Goal: Task Accomplishment & Management: Complete application form

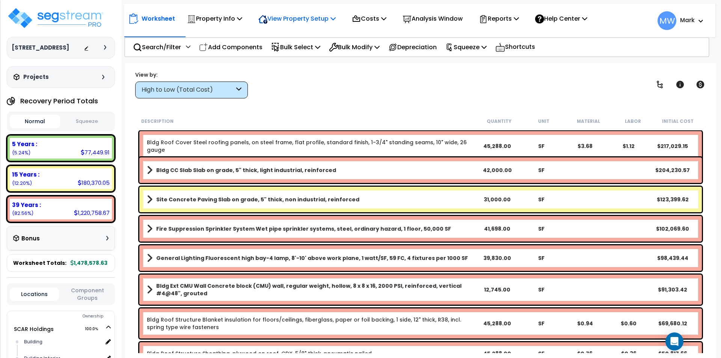
click at [289, 17] on p "View Property Setup" at bounding box center [297, 19] width 77 height 10
click at [289, 49] on link "View Questionnaire" at bounding box center [292, 51] width 74 height 15
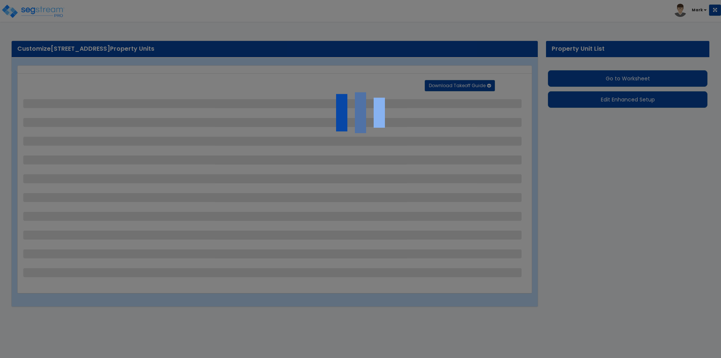
select select "2"
select select "1"
select select "4"
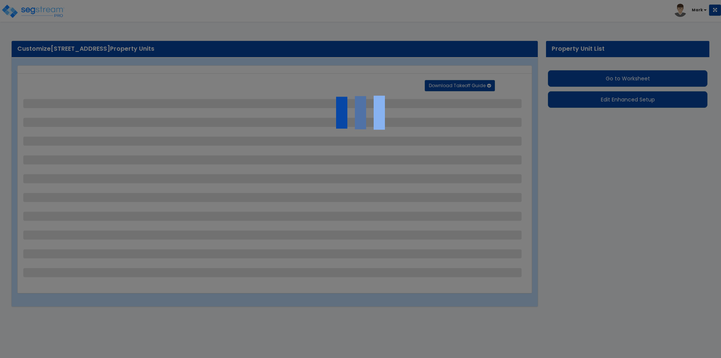
select select "2"
select select "1"
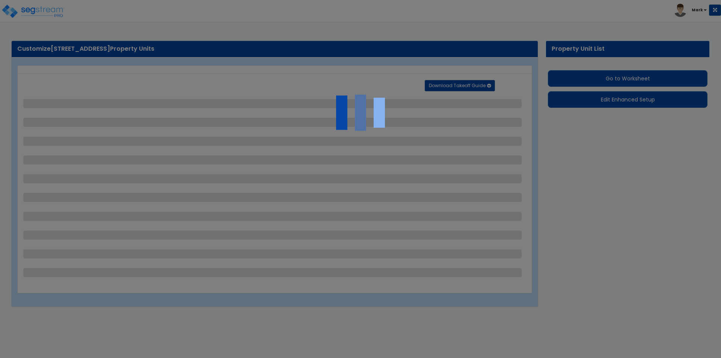
select select "1"
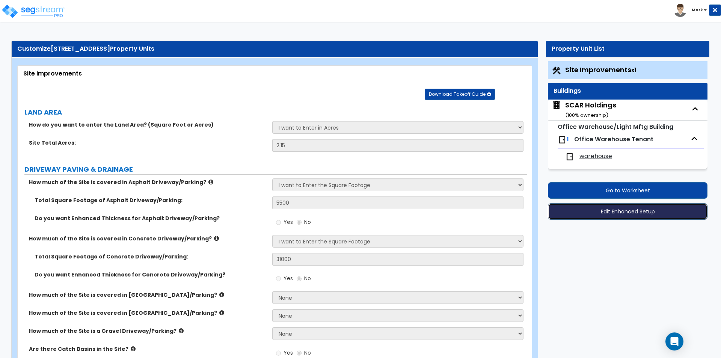
click at [607, 208] on button "Edit Enhanced Setup" at bounding box center [628, 211] width 160 height 17
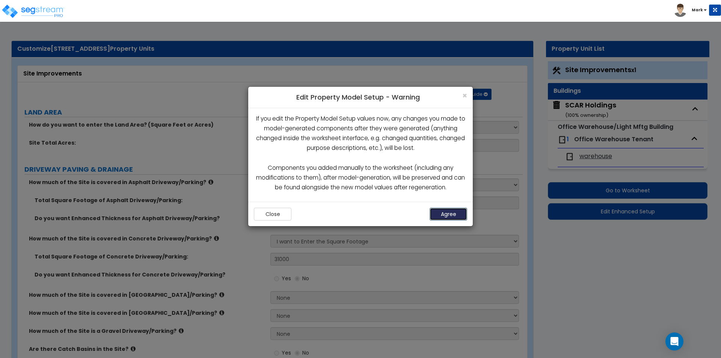
click at [442, 209] on button "Agree" at bounding box center [449, 214] width 38 height 13
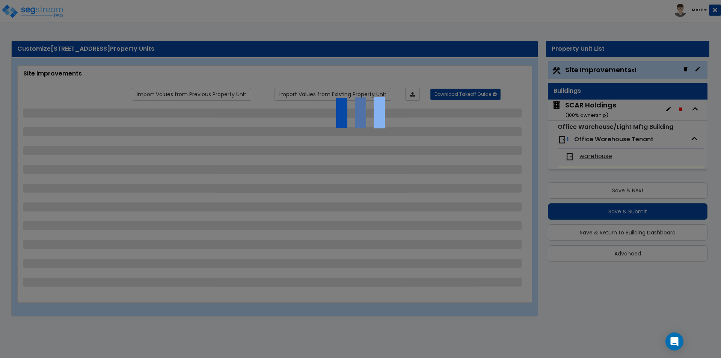
select select "2"
select select "1"
select select "4"
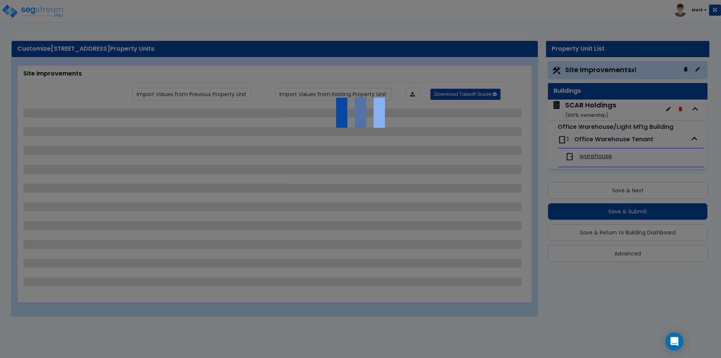
select select "2"
select select "1"
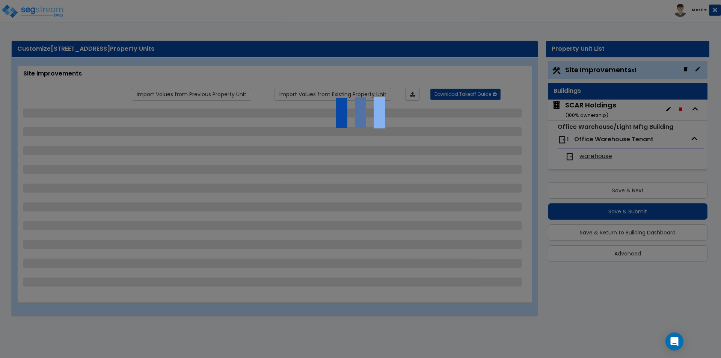
select select "1"
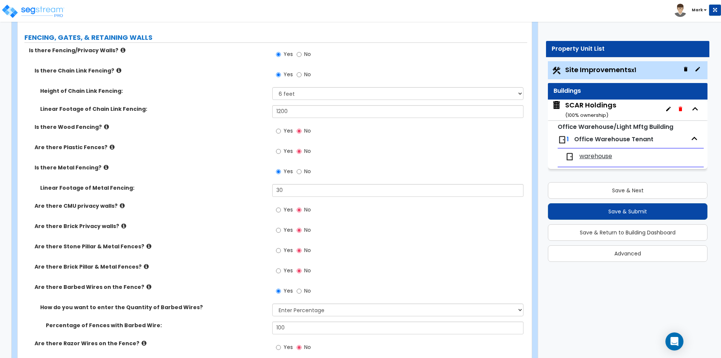
scroll to position [902, 0]
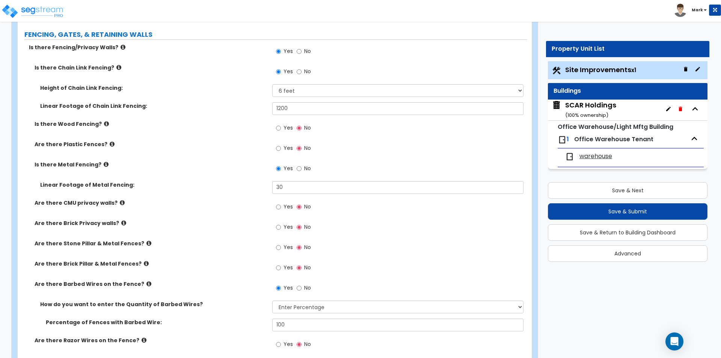
click at [589, 154] on span "warehouse" at bounding box center [596, 156] width 33 height 9
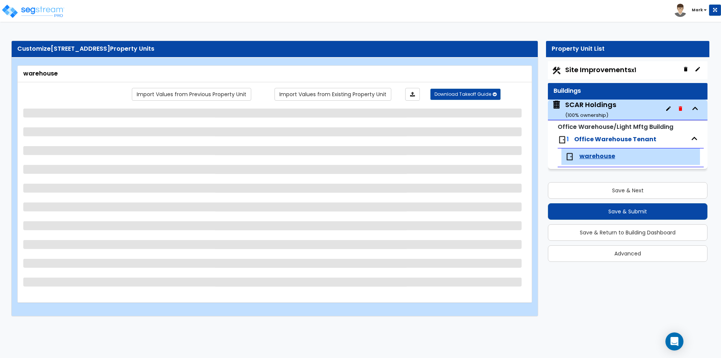
select select "2"
select select "3"
select select "2"
select select "3"
select select "1"
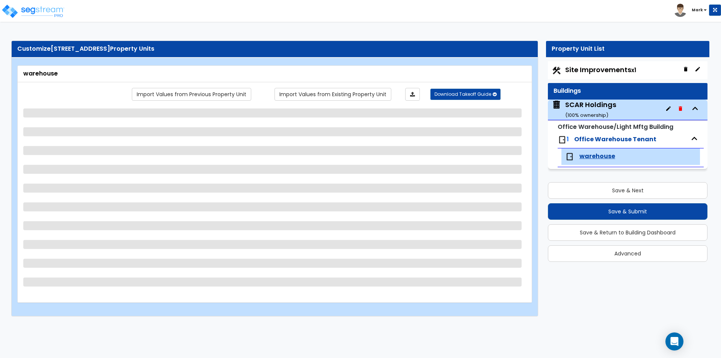
select select "1"
select select "2"
select select "5"
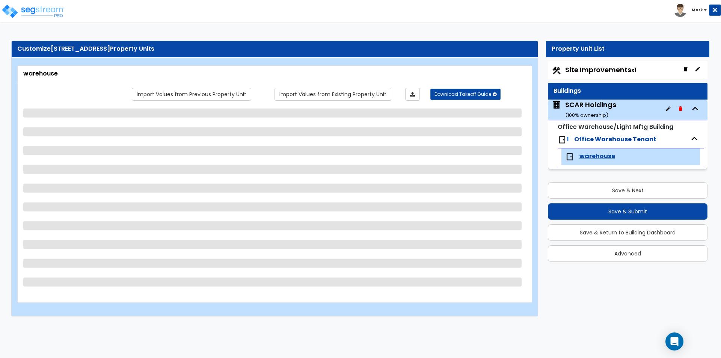
select select "4"
select select "1"
select select "2"
select select "1"
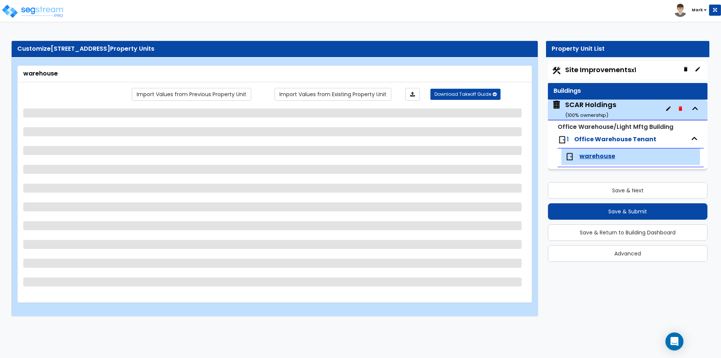
select select "2"
select select "3"
select select "2"
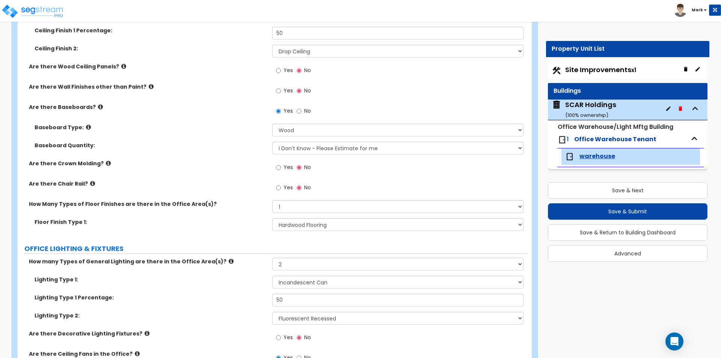
scroll to position [451, 0]
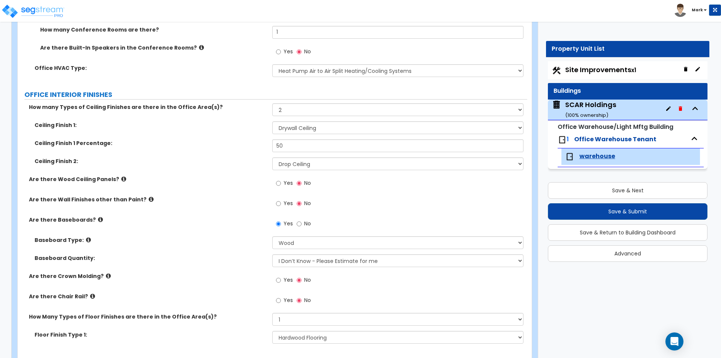
click at [281, 201] on label "Yes" at bounding box center [284, 204] width 17 height 13
click at [281, 201] on input "Yes" at bounding box center [278, 204] width 5 height 8
radio input "true"
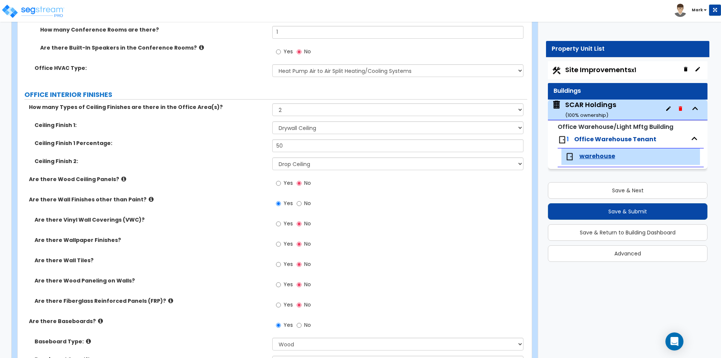
click at [282, 282] on label "Yes" at bounding box center [284, 285] width 17 height 13
click at [281, 282] on input "Yes" at bounding box center [278, 285] width 5 height 8
radio input "true"
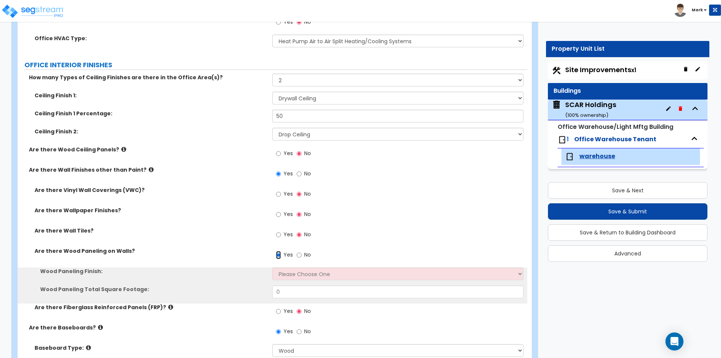
scroll to position [526, 0]
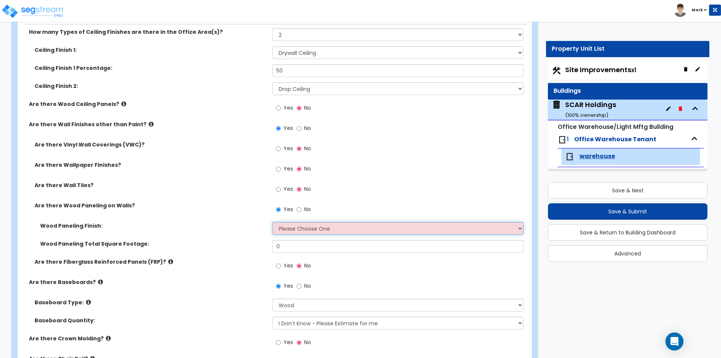
drag, startPoint x: 313, startPoint y: 225, endPoint x: 315, endPoint y: 232, distance: 6.6
click at [313, 225] on select "Please Choose One Birch Mahogany Oak or Cherry Rosewood Teak I Don't Know, Plea…" at bounding box center [397, 228] width 251 height 13
select select "6"
click at [272, 222] on select "Please Choose One Birch Mahogany Oak or Cherry Rosewood Teak I Don't Know, Plea…" at bounding box center [397, 228] width 251 height 13
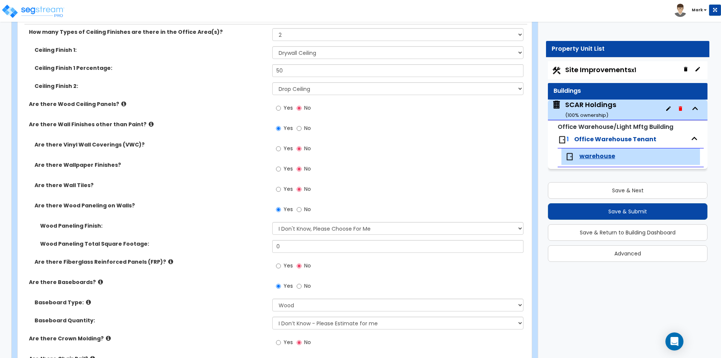
drag, startPoint x: 287, startPoint y: 237, endPoint x: 292, endPoint y: 248, distance: 11.4
click at [287, 237] on div "Wood Paneling Finish: Please Choose One Birch Mahogany Oak or Cherry Rosewood T…" at bounding box center [273, 231] width 510 height 18
click at [293, 253] on input "0" at bounding box center [397, 246] width 251 height 13
type input "300"
click at [262, 233] on div "Wood Paneling Finish: Please Choose One Birch Mahogany Oak or Cherry Rosewood T…" at bounding box center [273, 231] width 510 height 18
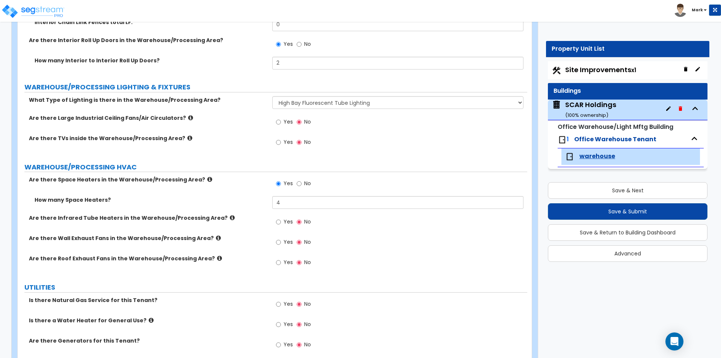
scroll to position [2555, 0]
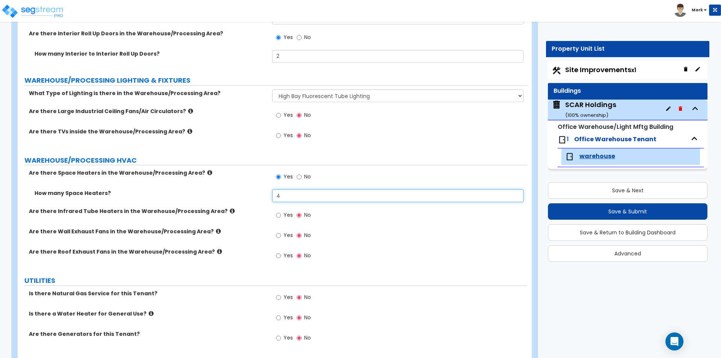
click at [293, 190] on input "4" at bounding box center [397, 195] width 251 height 13
type input "5"
click at [242, 200] on div "How many Space Heaters? 5" at bounding box center [273, 198] width 510 height 18
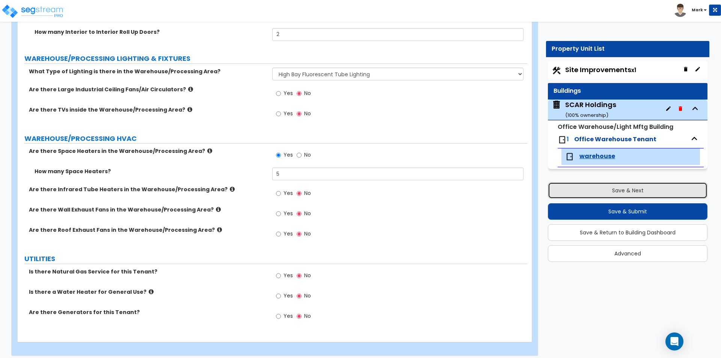
click at [605, 192] on button "Save & Next" at bounding box center [628, 190] width 160 height 17
select select "2"
select select "1"
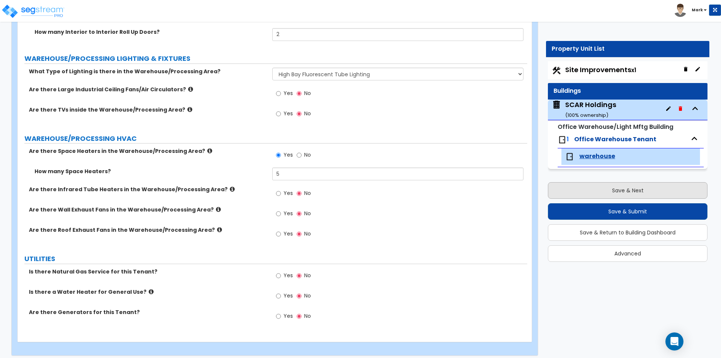
select select "4"
select select "2"
select select "1"
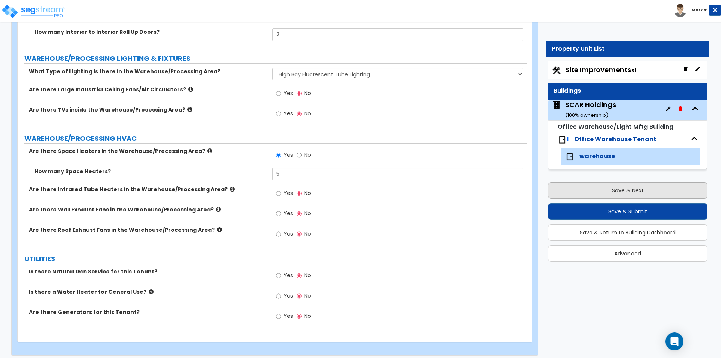
select select "1"
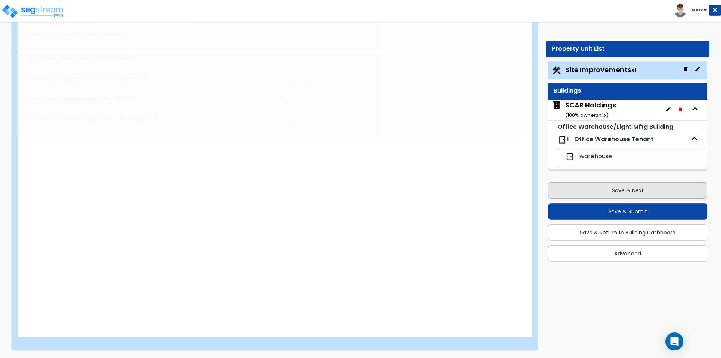
scroll to position [0, 0]
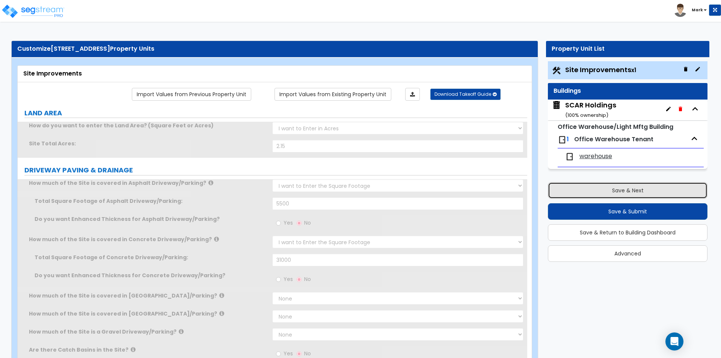
click at [605, 192] on button "Save & Next" at bounding box center [628, 190] width 160 height 17
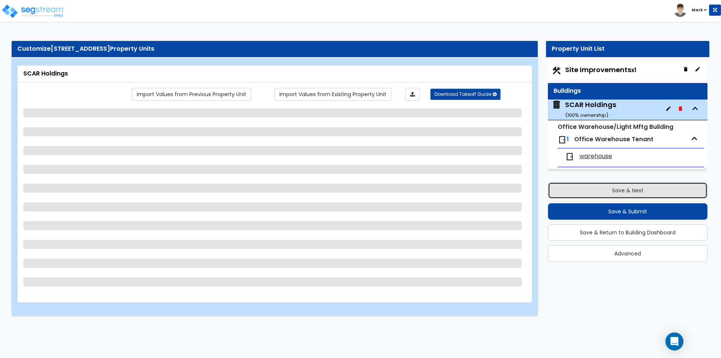
click at [605, 192] on button "Save & Next" at bounding box center [628, 190] width 160 height 17
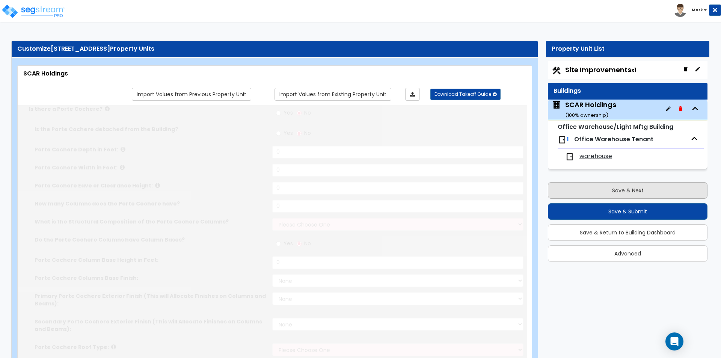
type input "42000"
type input "15"
type input "330"
radio input "true"
select select "6"
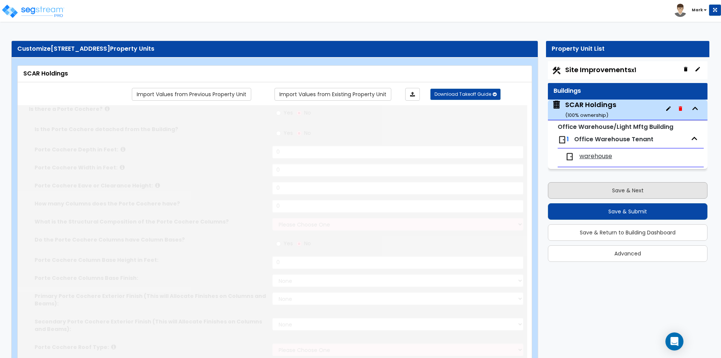
select select "1"
select select "6"
select select "1"
select select "5"
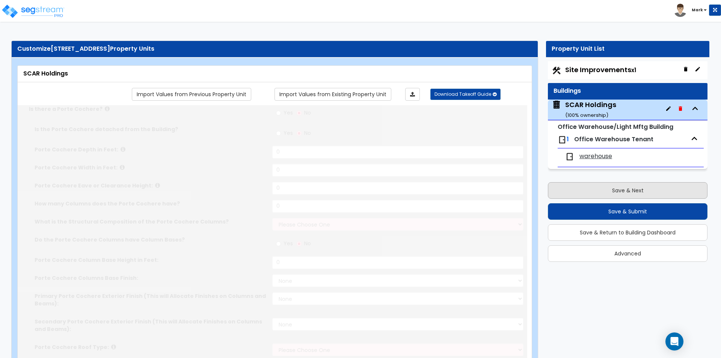
radio input "true"
select select "2"
type input "100"
radio input "true"
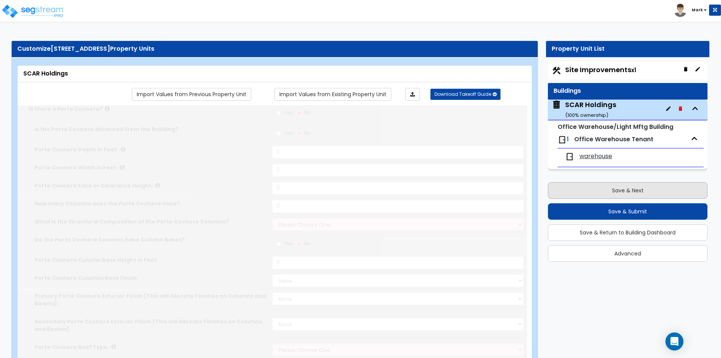
type input "2"
type input "1"
radio input "true"
type input "2"
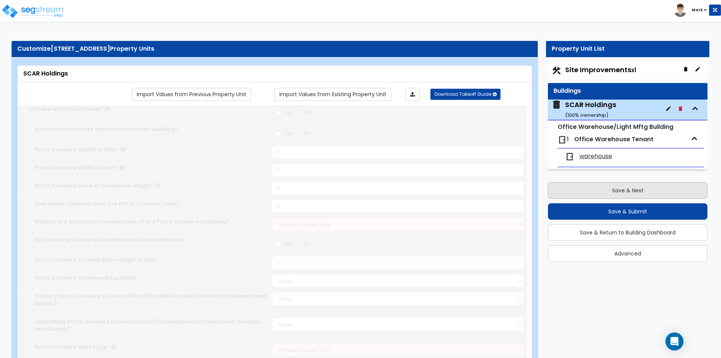
radio input "true"
type input "4"
radio input "true"
select select "1"
select select "2"
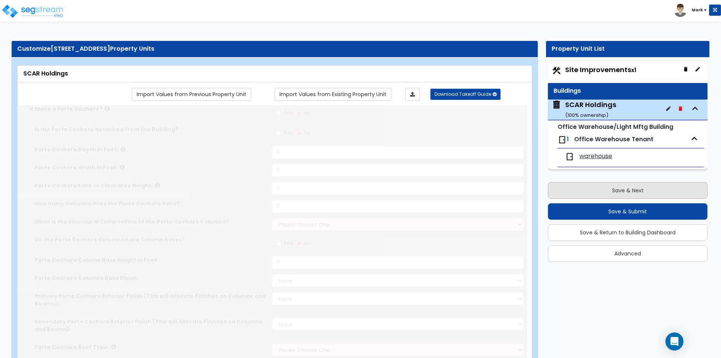
type input "8"
select select "2"
type input "5"
radio input "true"
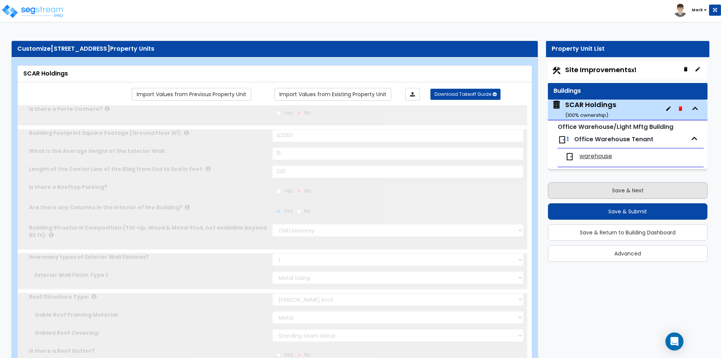
radio input "true"
select select "1"
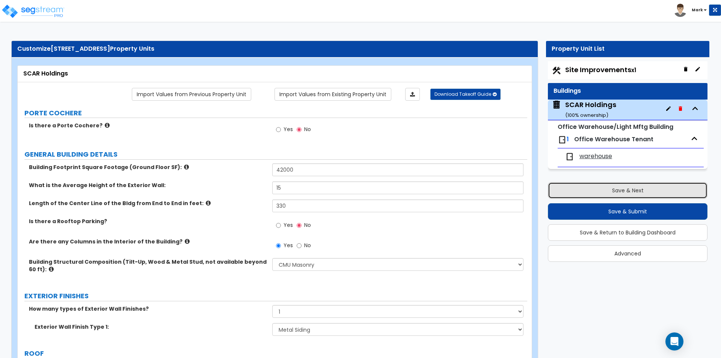
click at [605, 192] on button "Save & Next" at bounding box center [628, 190] width 160 height 17
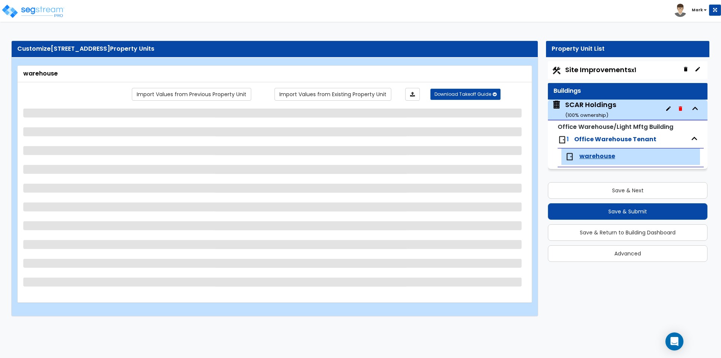
select select "2"
select select "3"
select select "2"
select select "3"
select select "1"
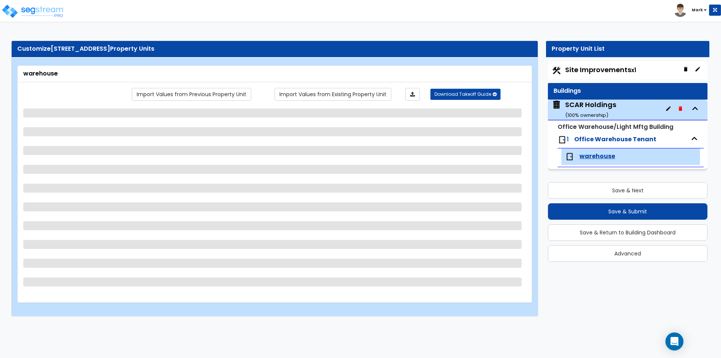
select select "6"
select select "1"
select select "2"
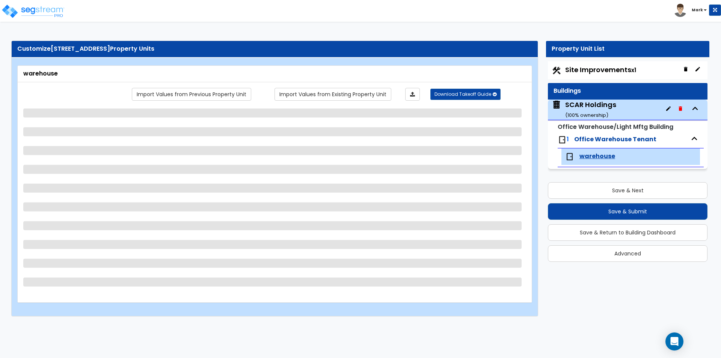
select select "5"
select select "4"
select select "1"
select select "3"
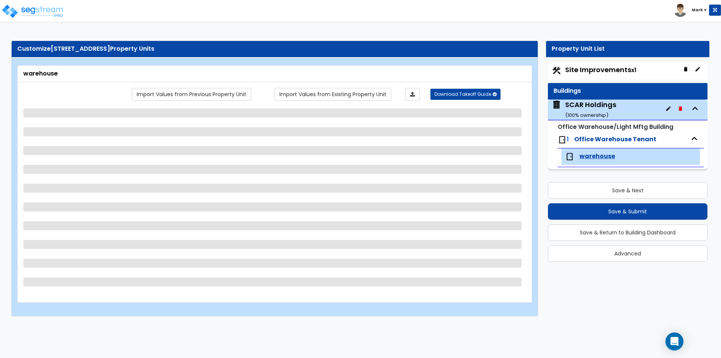
select select "2"
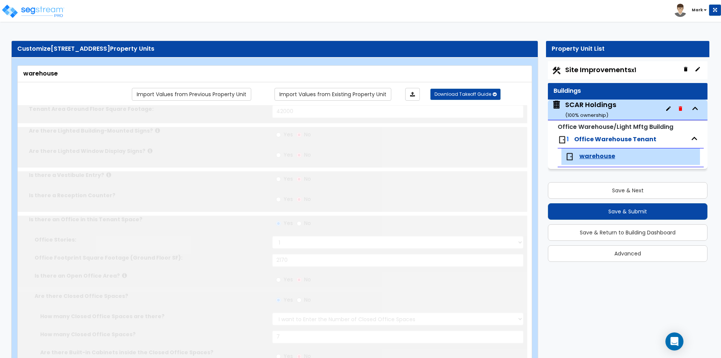
radio input "true"
type input "1"
type input "690"
select select "2"
type input "7"
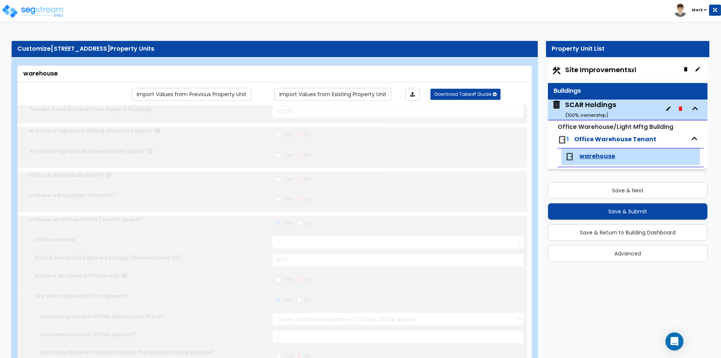
type input "1"
select select "1"
select select "2"
type input "1"
radio input "true"
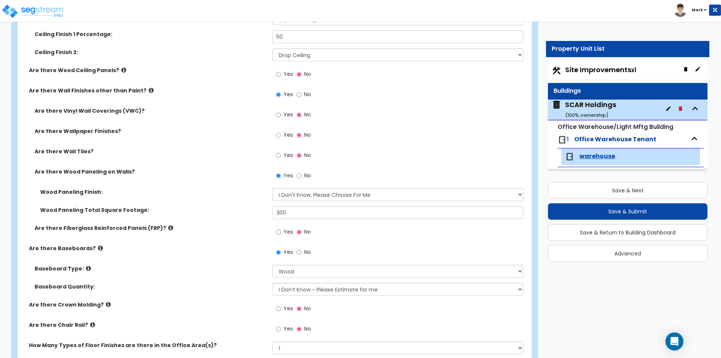
scroll to position [564, 0]
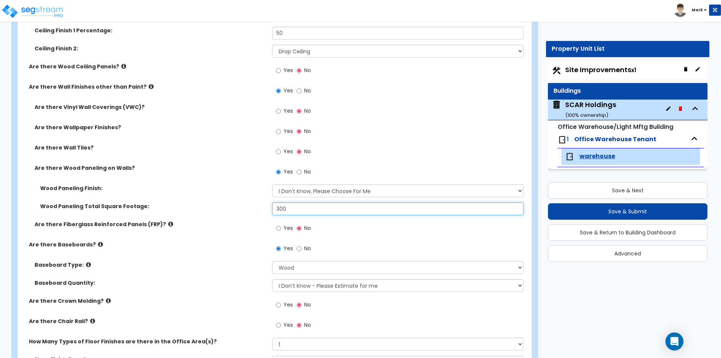
click at [295, 212] on input "300" at bounding box center [397, 209] width 251 height 13
type input "3"
click at [253, 217] on div "Wood Paneling Total Square Footage: 450" at bounding box center [273, 212] width 510 height 18
drag, startPoint x: 297, startPoint y: 210, endPoint x: 235, endPoint y: 215, distance: 62.6
click at [235, 215] on div "Wood Paneling Total Square Footage: 450" at bounding box center [273, 212] width 510 height 18
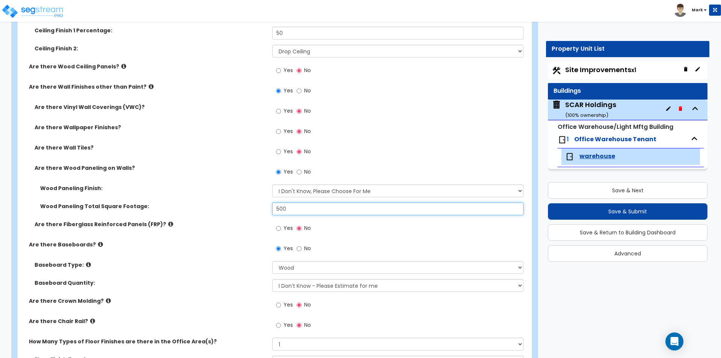
type input "500"
click at [227, 216] on div "Wood Paneling Total Square Footage: 500" at bounding box center [273, 212] width 510 height 18
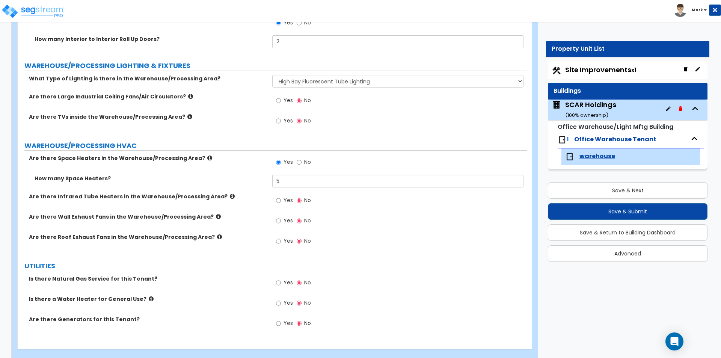
scroll to position [2577, 0]
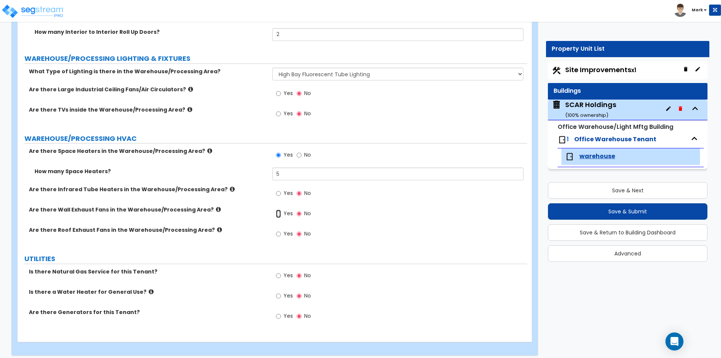
click at [279, 210] on input "Yes" at bounding box center [278, 214] width 5 height 8
radio input "true"
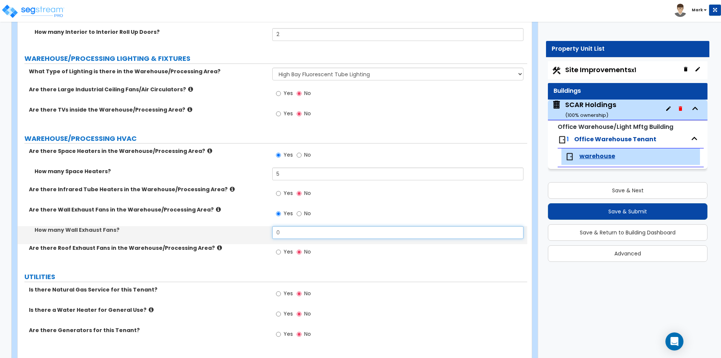
click at [293, 226] on input "0" at bounding box center [397, 232] width 251 height 13
type input "3"
click at [262, 216] on div "Are there Wall Exhaust Fans in the Warehouse/Processing Area? Yes No" at bounding box center [273, 216] width 510 height 20
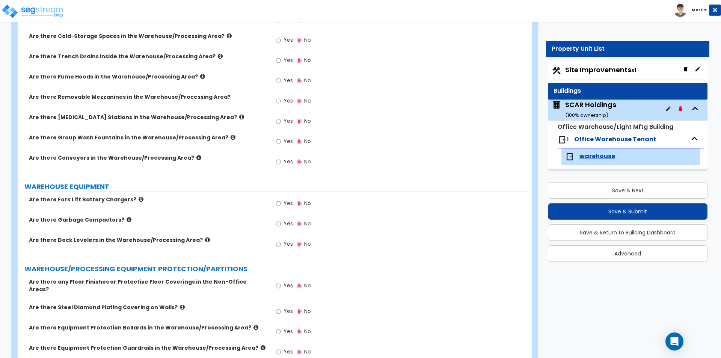
scroll to position [2182, 0]
click at [280, 103] on input "Yes" at bounding box center [278, 101] width 5 height 8
radio input "true"
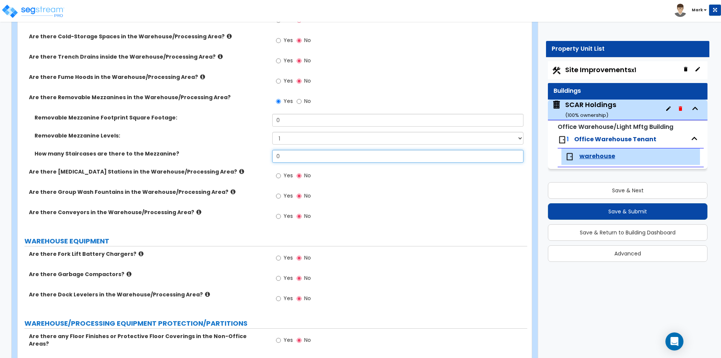
click at [288, 159] on input "0" at bounding box center [397, 156] width 251 height 13
type input "1"
click at [289, 140] on select "1 2 3" at bounding box center [397, 138] width 251 height 13
click at [290, 122] on input "0" at bounding box center [397, 120] width 251 height 13
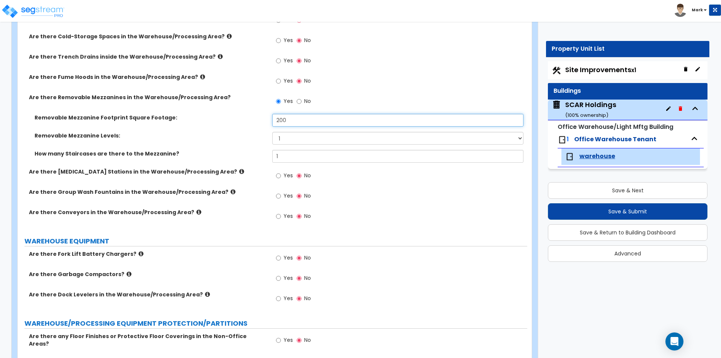
type input "200"
click at [242, 126] on div "Removable Mezzanine Footprint Square Footage: 200" at bounding box center [273, 123] width 510 height 18
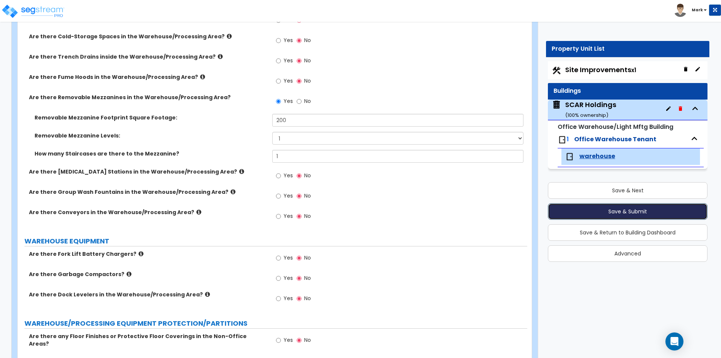
click at [566, 210] on button "Save & Submit" at bounding box center [628, 211] width 160 height 17
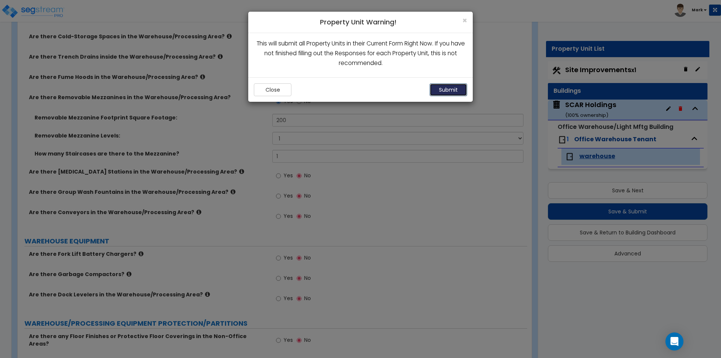
click at [447, 93] on button "Submit" at bounding box center [449, 89] width 38 height 13
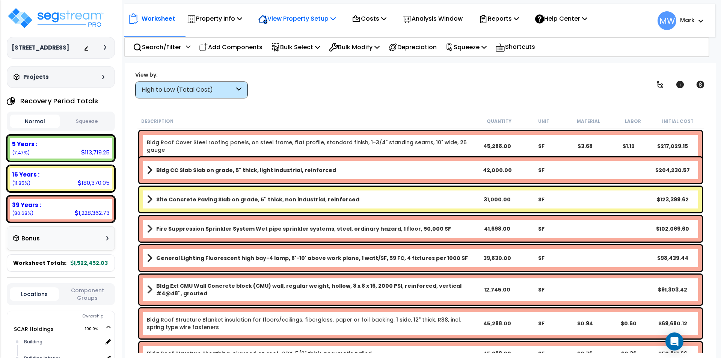
click at [285, 24] on p "View Property Setup" at bounding box center [297, 19] width 77 height 10
click at [292, 55] on link "View Questionnaire" at bounding box center [292, 51] width 74 height 15
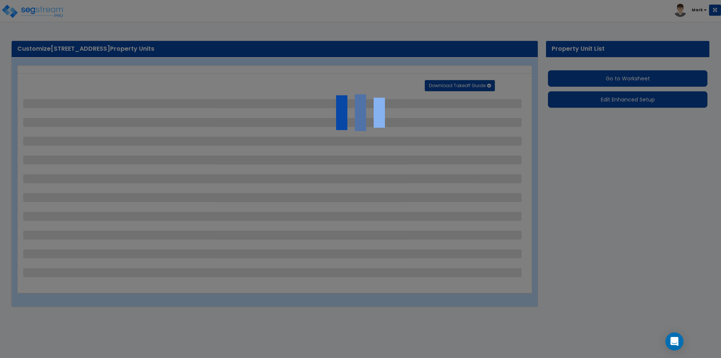
select select "2"
select select "1"
select select "4"
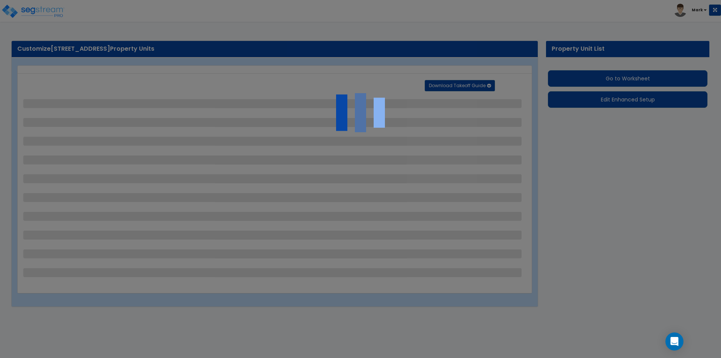
select select "2"
select select "1"
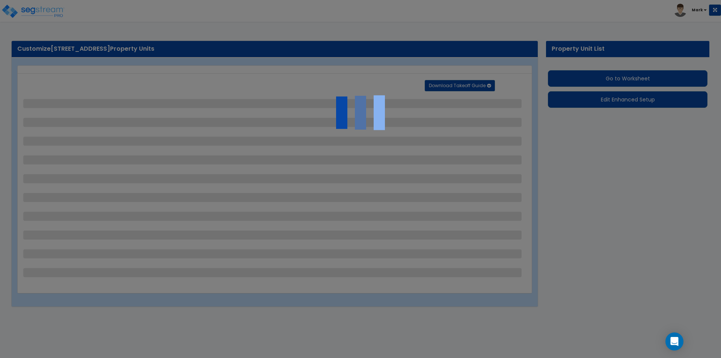
select select "1"
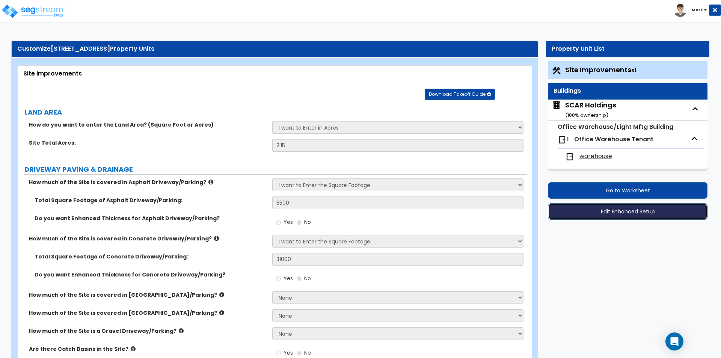
click at [656, 215] on button "Edit Enhanced Setup" at bounding box center [628, 211] width 160 height 17
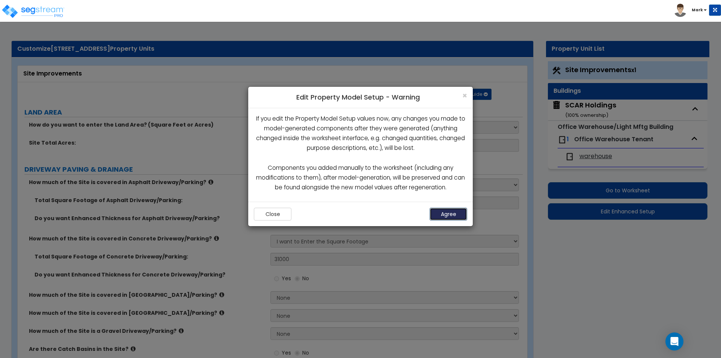
click at [461, 214] on button "Agree" at bounding box center [449, 214] width 38 height 13
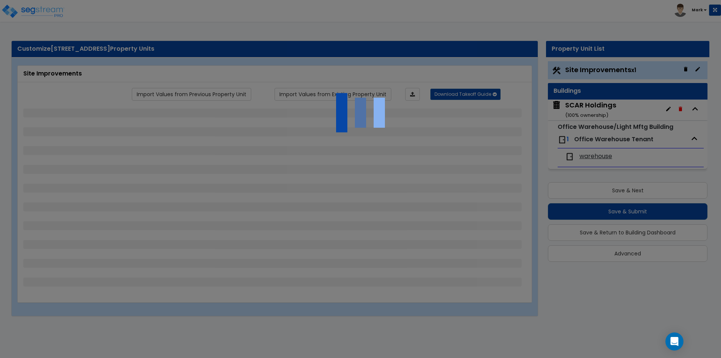
select select "2"
select select "1"
select select "4"
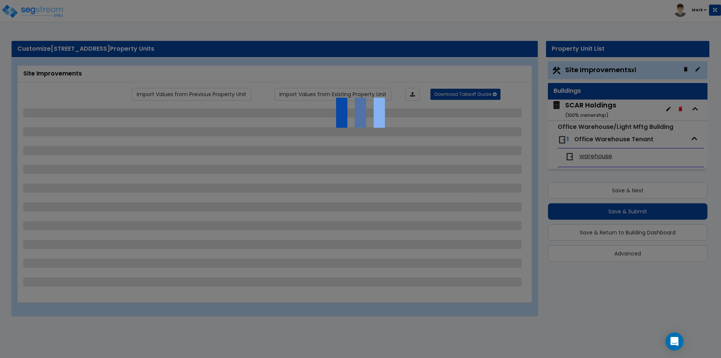
select select "2"
select select "1"
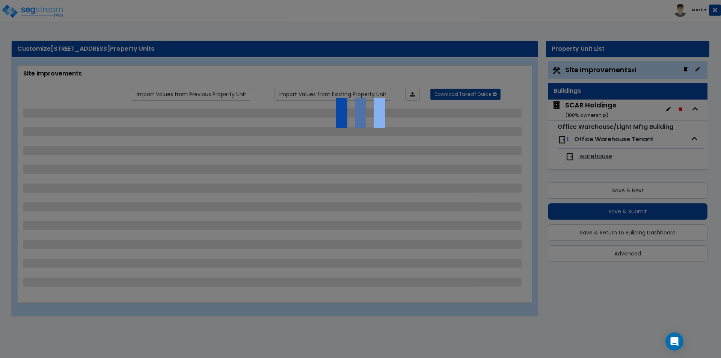
select select "1"
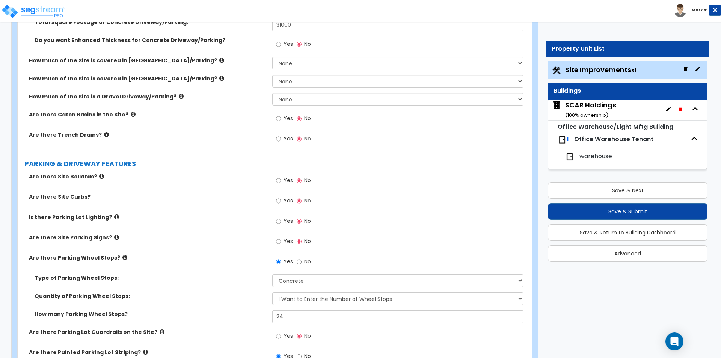
scroll to position [301, 0]
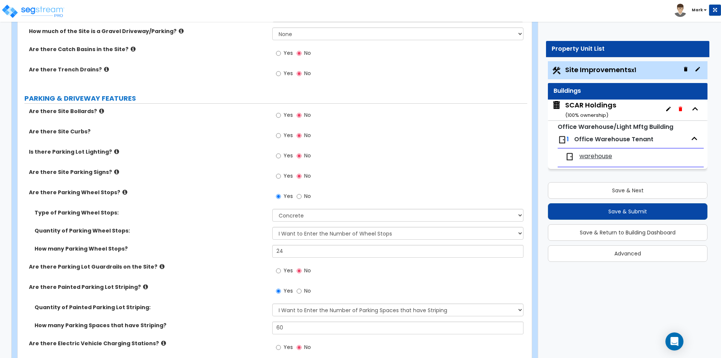
click at [599, 156] on span "warehouse" at bounding box center [596, 156] width 33 height 9
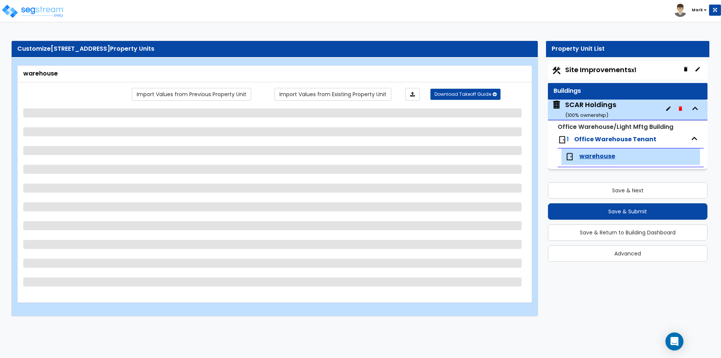
select select "2"
select select "3"
select select "2"
select select "3"
select select "1"
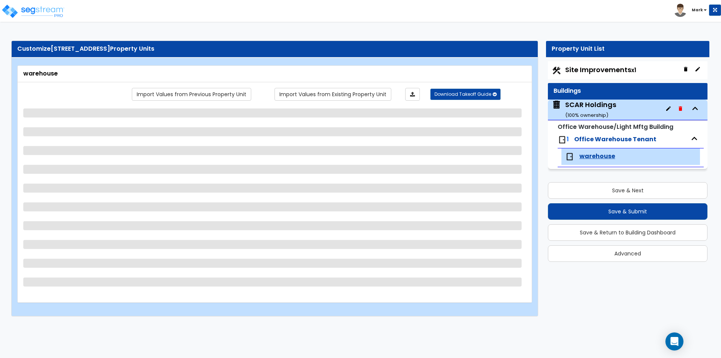
select select "6"
select select "1"
select select "2"
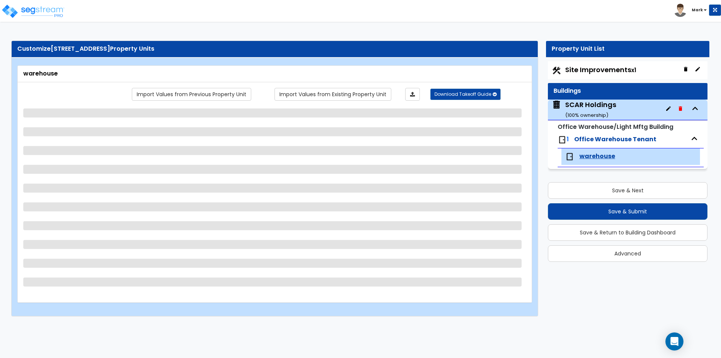
select select "5"
select select "4"
select select "1"
select select "2"
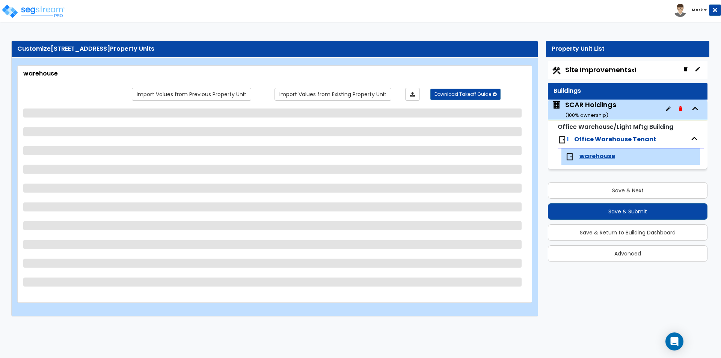
select select "1"
select select "2"
select select "3"
select select "2"
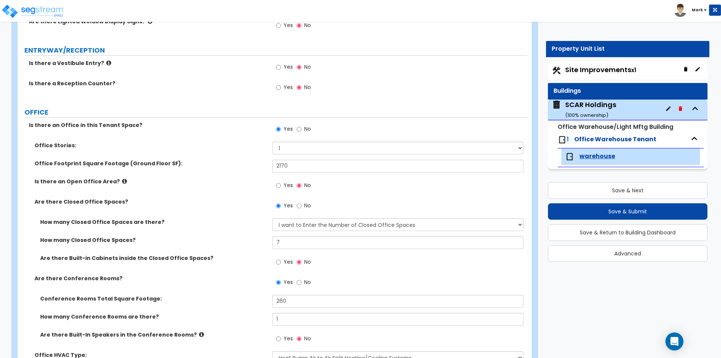
scroll to position [188, 0]
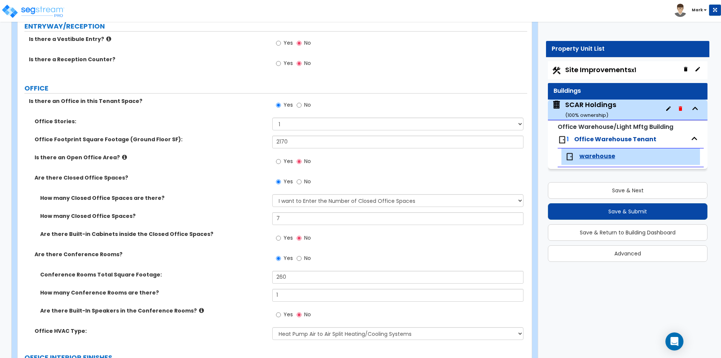
click at [233, 121] on label "Office Stories:" at bounding box center [151, 122] width 232 height 8
click at [582, 70] on span "Site Improvements x1" at bounding box center [601, 69] width 71 height 9
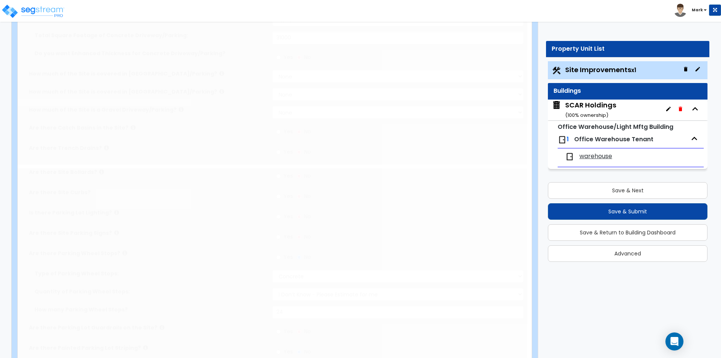
type input "2.15"
select select "2"
type input "5500"
select select "2"
type input "31000"
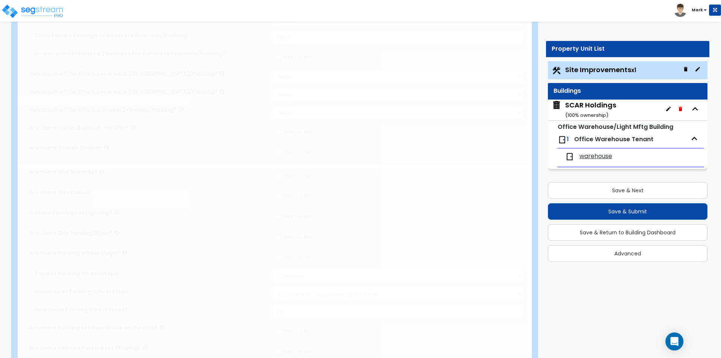
radio input "true"
select select "1"
type input "24"
radio input "true"
select select "1"
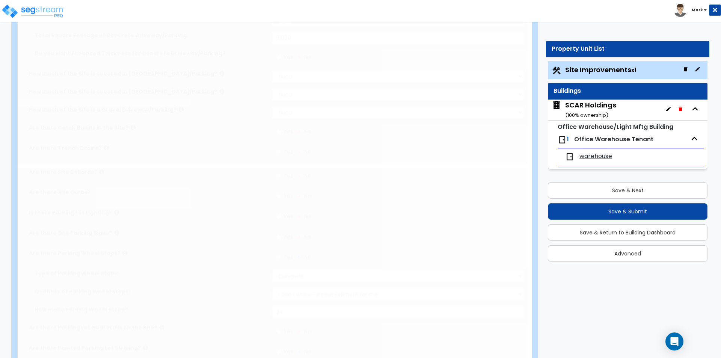
type input "60"
radio input "true"
select select "4"
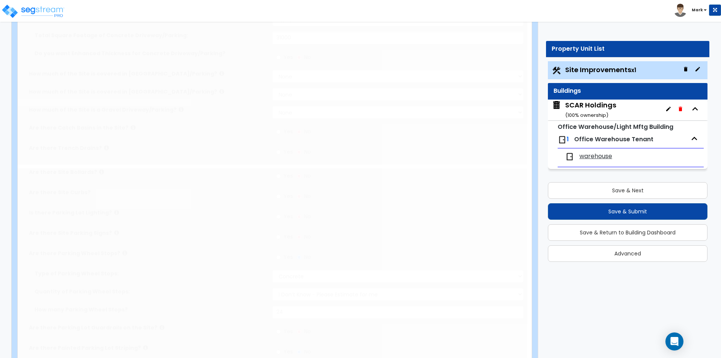
type input "1200"
radio input "true"
type input "30"
radio input "true"
select select "2"
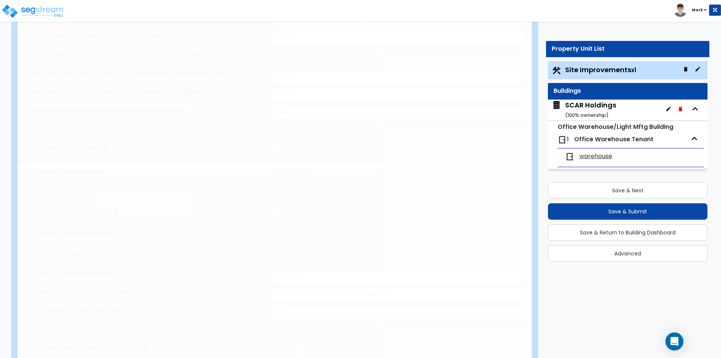
type input "100"
radio input "true"
select select "2"
select select "1"
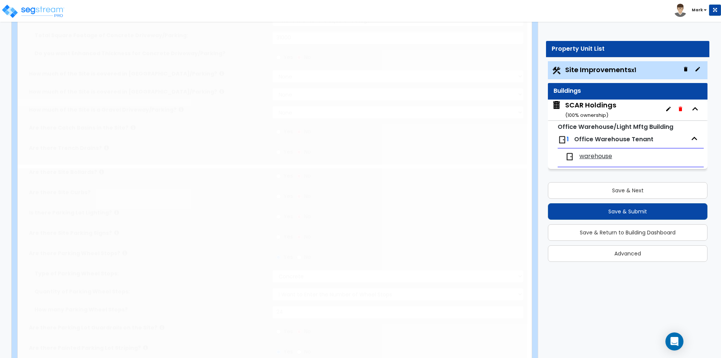
radio input "true"
type input "1"
radio input "true"
type input "3"
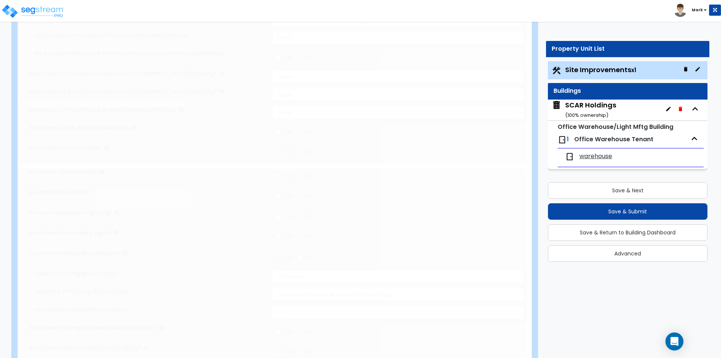
type input "150"
radio input "true"
select select "1"
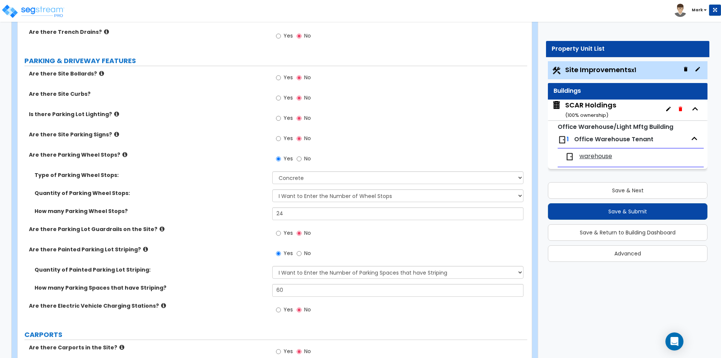
scroll to position [376, 0]
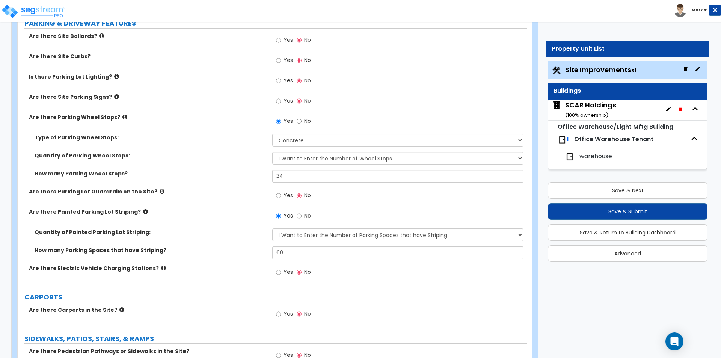
click at [599, 156] on span "warehouse" at bounding box center [596, 156] width 33 height 9
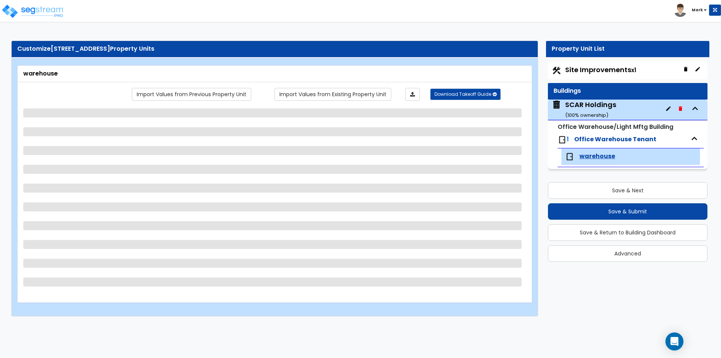
select select "2"
select select "3"
select select "2"
select select "3"
select select "1"
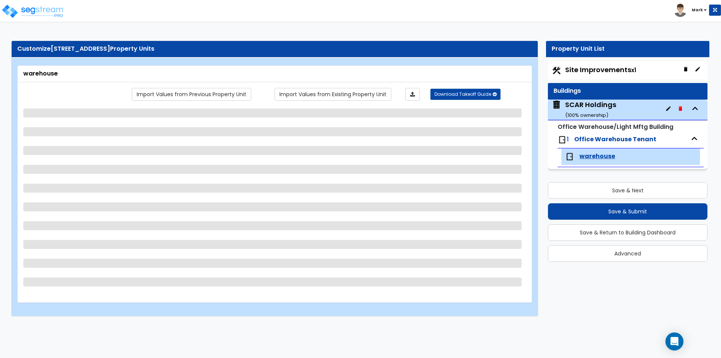
select select "6"
select select "1"
select select "2"
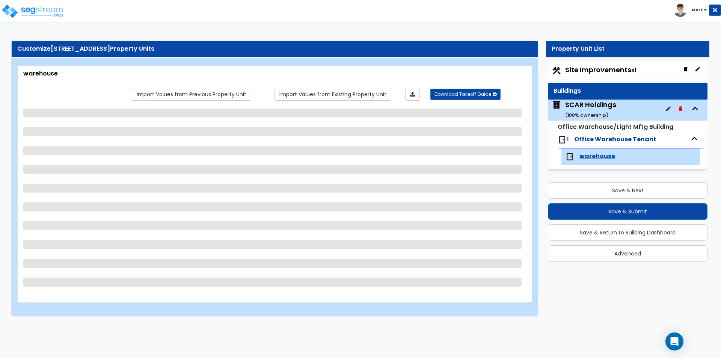
select select "5"
select select "4"
select select "1"
select select "2"
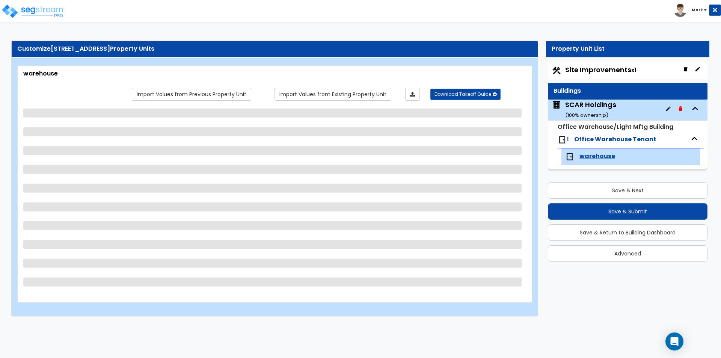
select select "1"
select select "2"
select select "3"
select select "2"
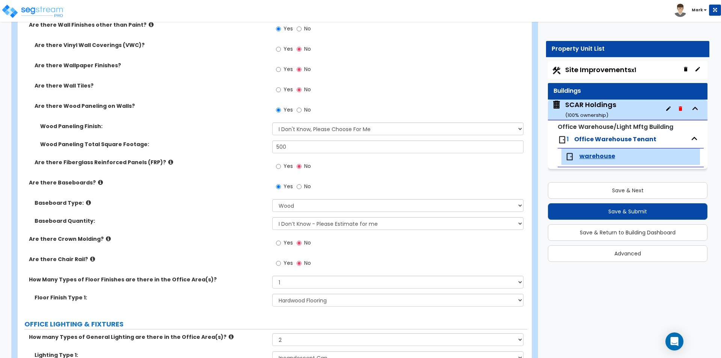
scroll to position [639, 0]
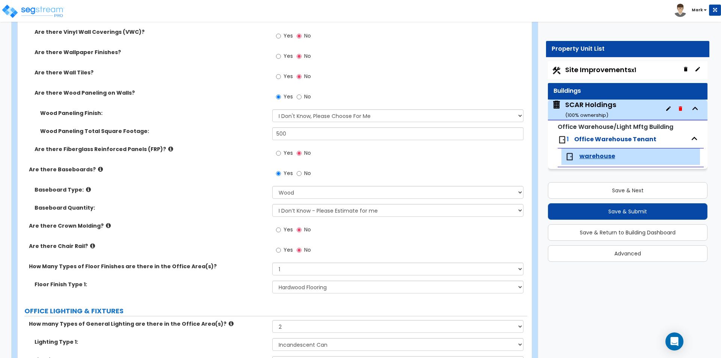
click at [622, 156] on div "warehouse" at bounding box center [602, 156] width 72 height 9
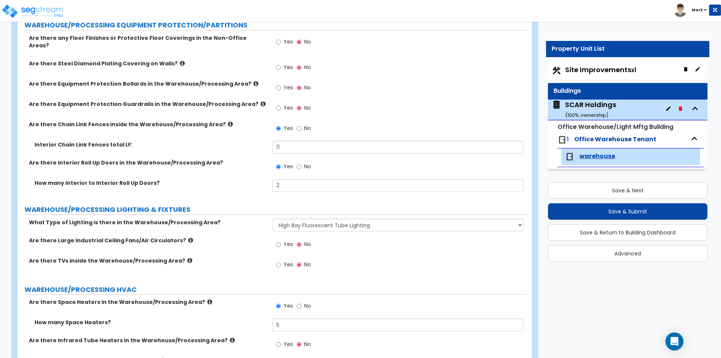
scroll to position [2518, 0]
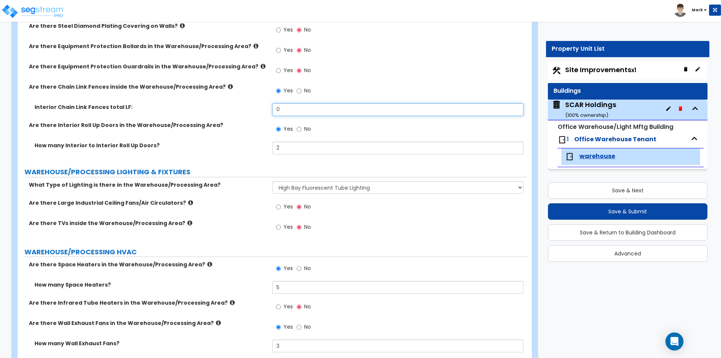
click at [304, 103] on input "0" at bounding box center [397, 109] width 251 height 13
type input "285"
click at [241, 110] on div "Interior Chain Link Fences total LF: 285" at bounding box center [273, 112] width 510 height 18
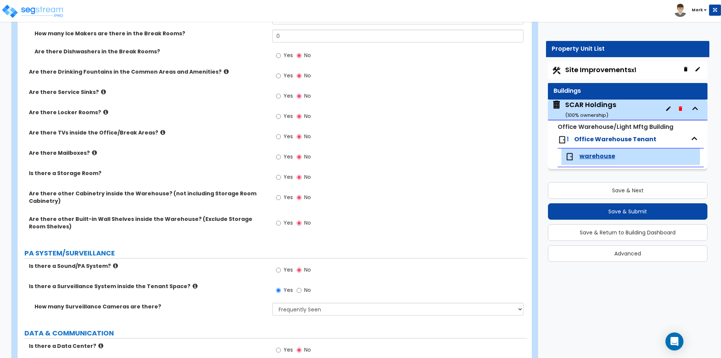
scroll to position [1635, 0]
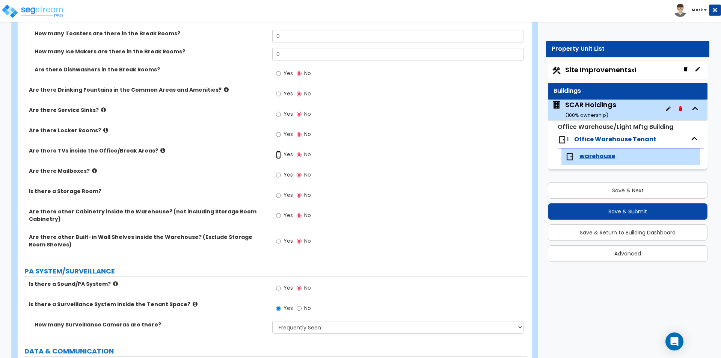
click at [280, 156] on input "Yes" at bounding box center [278, 155] width 5 height 8
radio input "true"
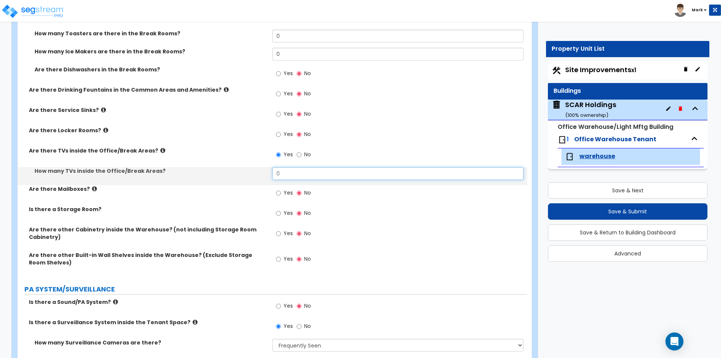
click at [287, 174] on input "0" at bounding box center [397, 173] width 251 height 13
type input "1"
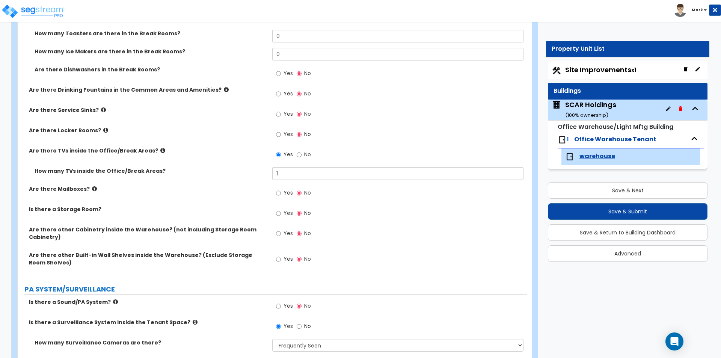
click at [237, 171] on label "How many TVs inside the Office/Break Areas?" at bounding box center [151, 171] width 232 height 8
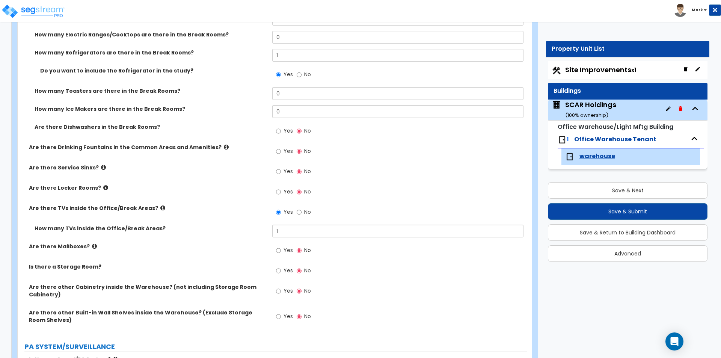
scroll to position [1559, 0]
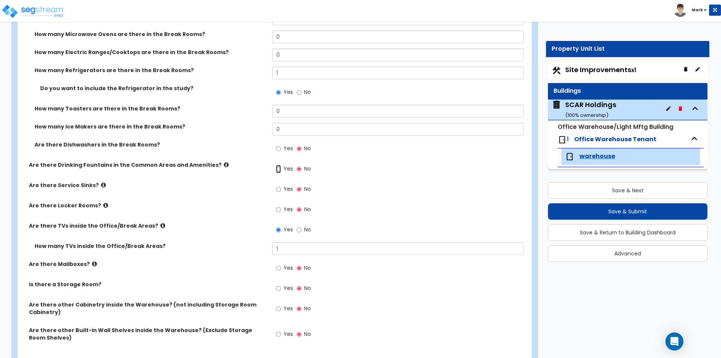
click at [280, 168] on input "Yes" at bounding box center [278, 169] width 5 height 8
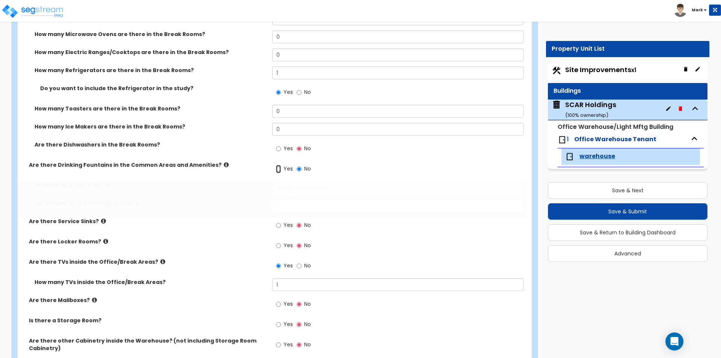
radio input "true"
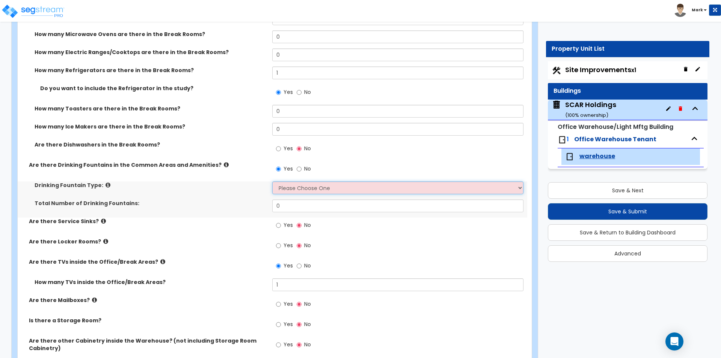
click at [292, 189] on select "Please Choose One Wall-mounted Floor-mounted" at bounding box center [397, 187] width 251 height 13
select select "1"
click at [272, 181] on select "Please Choose One Wall-mounted Floor-mounted" at bounding box center [397, 187] width 251 height 13
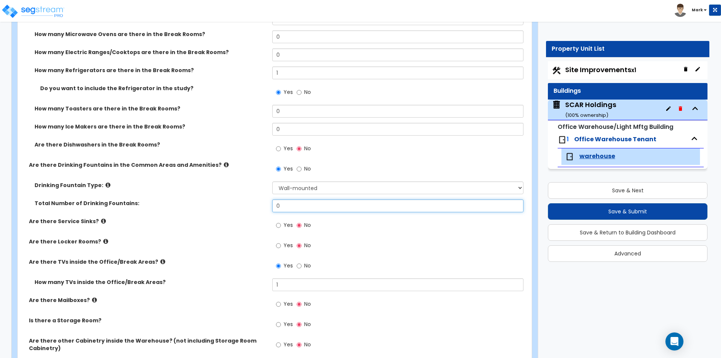
click at [292, 210] on input "0" at bounding box center [397, 206] width 251 height 13
type input "2"
click at [227, 202] on label "Total Number of Drinking Fountains:" at bounding box center [151, 204] width 232 height 8
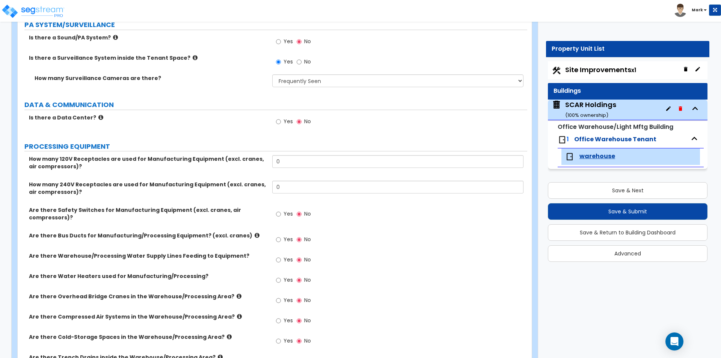
scroll to position [1860, 0]
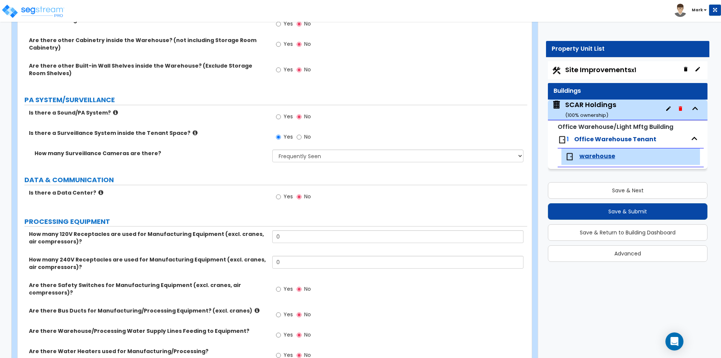
click at [579, 68] on span "Site Improvements x1" at bounding box center [601, 69] width 71 height 9
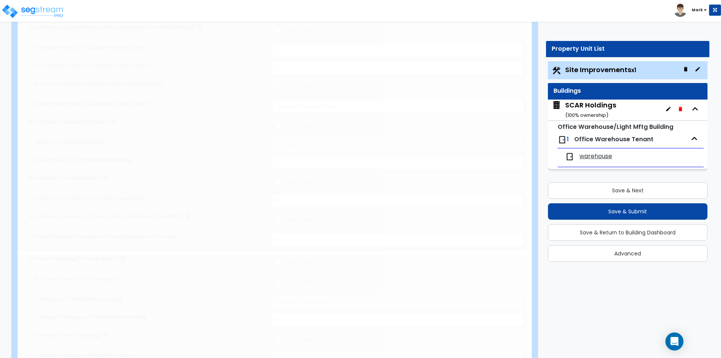
type input "2.15"
select select "2"
type input "5500"
select select "2"
type input "31000"
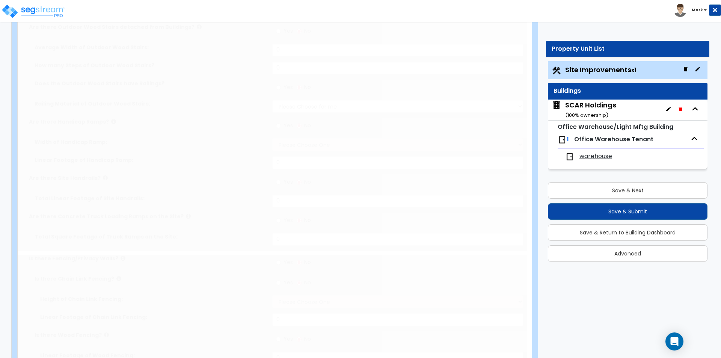
radio input "true"
select select "1"
type input "24"
radio input "true"
select select "1"
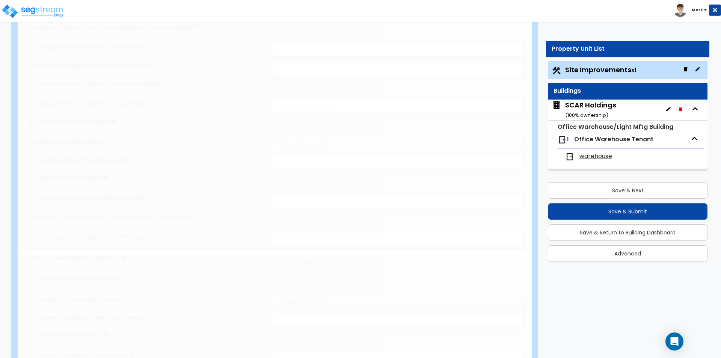
type input "60"
radio input "true"
select select "4"
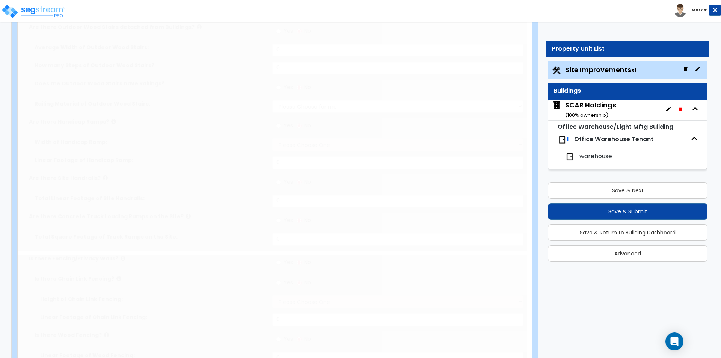
type input "1200"
radio input "true"
type input "30"
radio input "true"
select select "2"
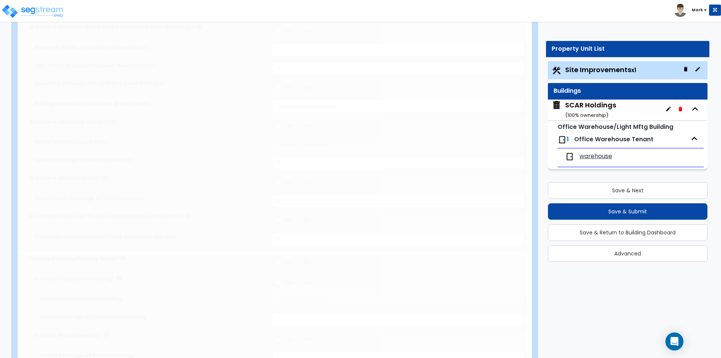
type input "100"
radio input "true"
select select "2"
select select "1"
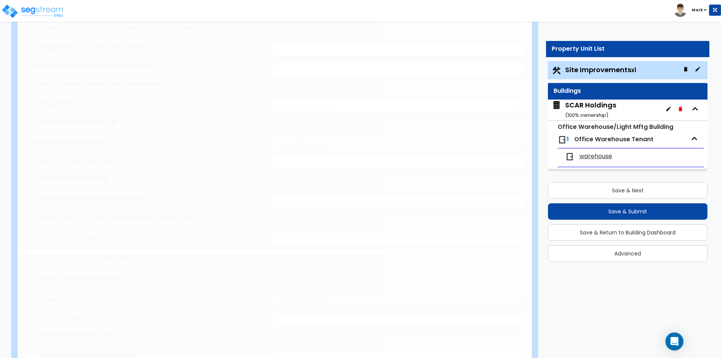
radio input "true"
type input "1"
radio input "true"
type input "3"
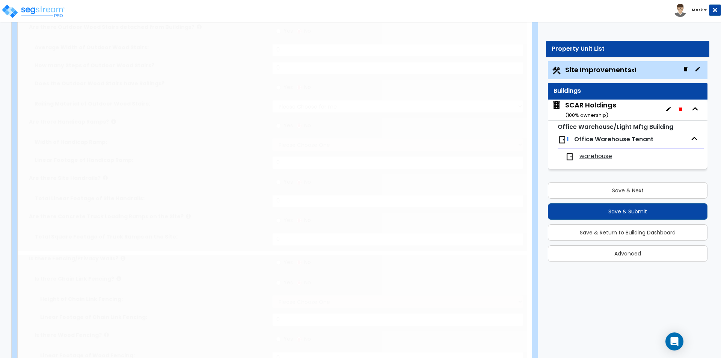
type input "150"
radio input "true"
select select "1"
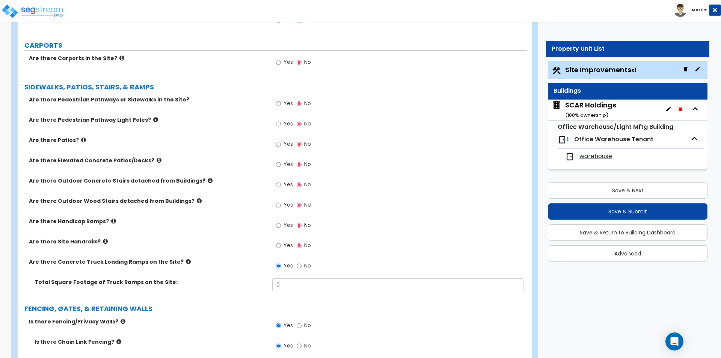
scroll to position [639, 0]
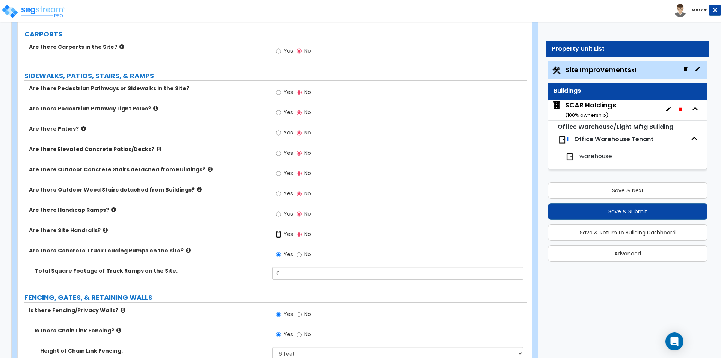
click at [279, 233] on input "Yes" at bounding box center [278, 234] width 5 height 8
radio input "true"
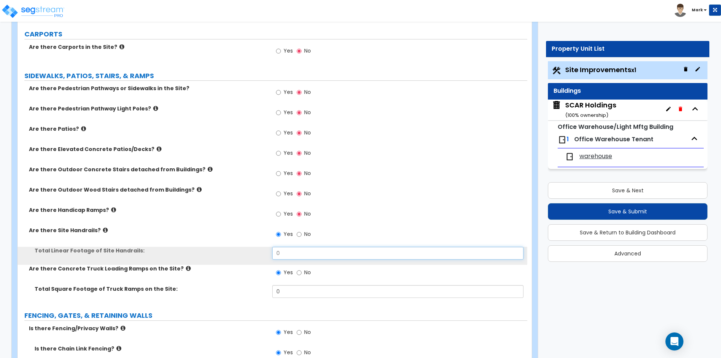
click at [299, 253] on input "0" at bounding box center [397, 253] width 251 height 13
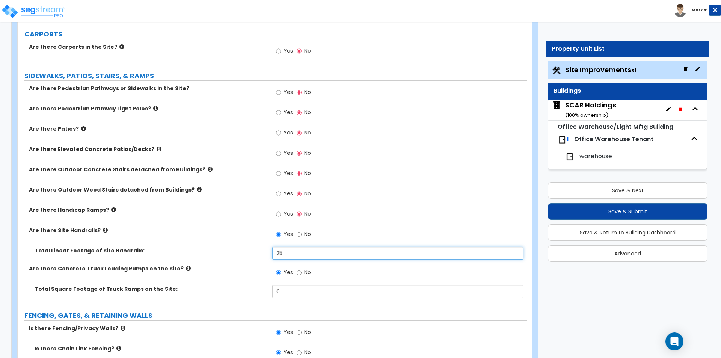
type input "25"
click at [233, 216] on div "Are there Handicap Ramps? Yes No" at bounding box center [273, 216] width 510 height 20
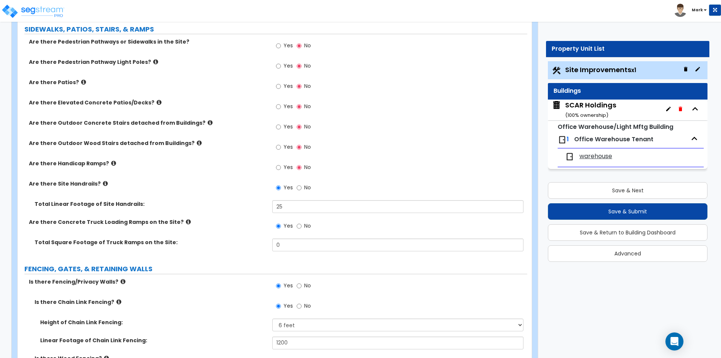
scroll to position [682, 0]
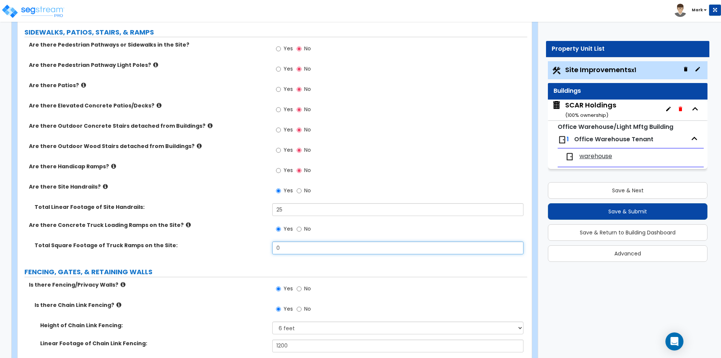
click at [303, 246] on input "0" at bounding box center [397, 248] width 251 height 13
type input "1,000"
click at [205, 259] on div "Total Square Footage of Truck Ramps on the Site: 1,000" at bounding box center [273, 251] width 510 height 18
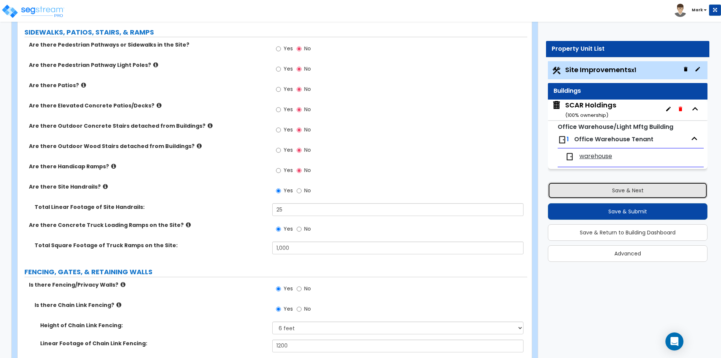
click at [619, 189] on button "Save & Next" at bounding box center [628, 190] width 160 height 17
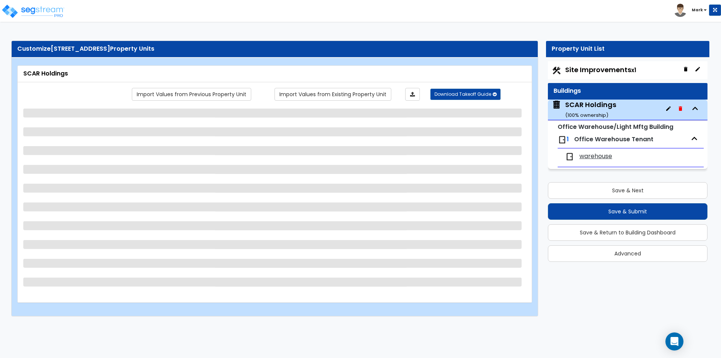
select select "6"
select select "1"
select select "6"
select select "1"
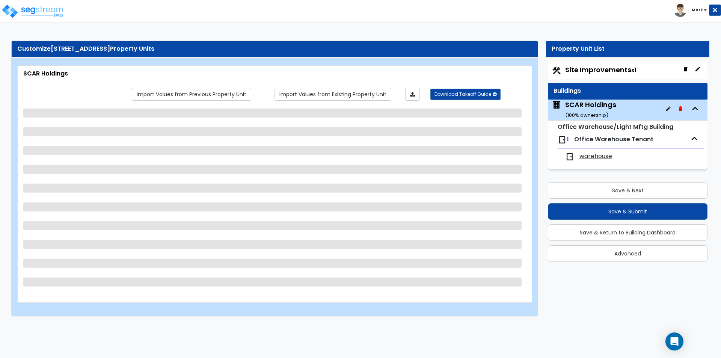
select select "5"
select select "2"
select select "1"
select select "2"
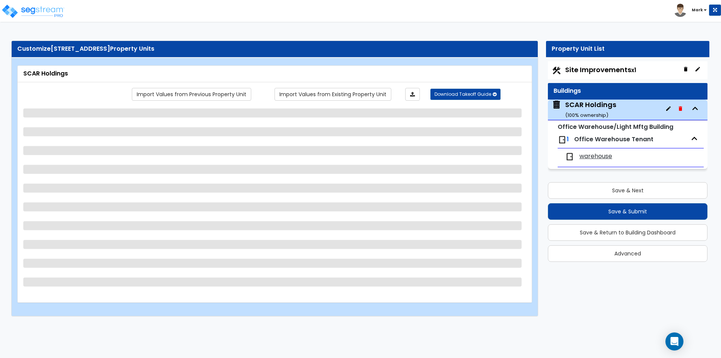
select select "2"
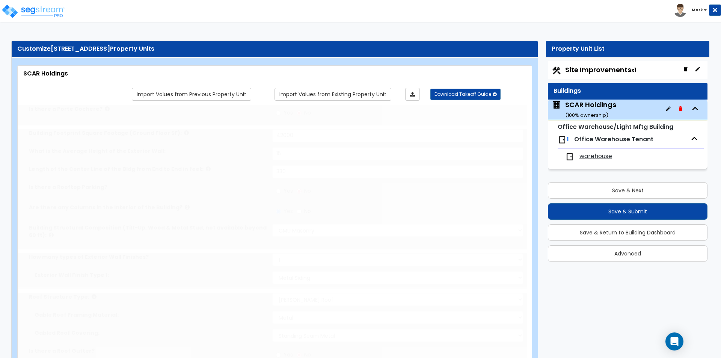
radio input "true"
select select "1"
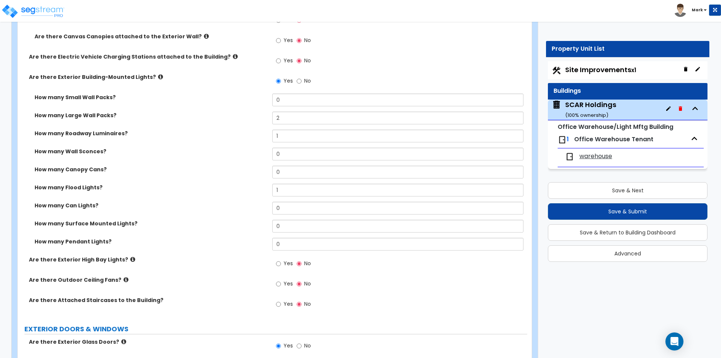
scroll to position [554, 0]
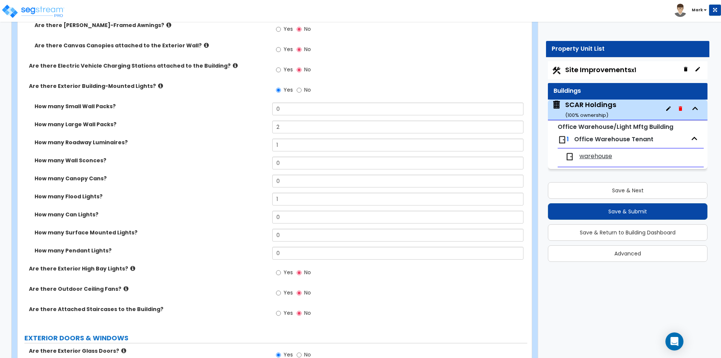
click at [287, 316] on span "Yes" at bounding box center [288, 313] width 9 height 8
click at [281, 316] on input "Yes" at bounding box center [278, 313] width 5 height 8
radio input "true"
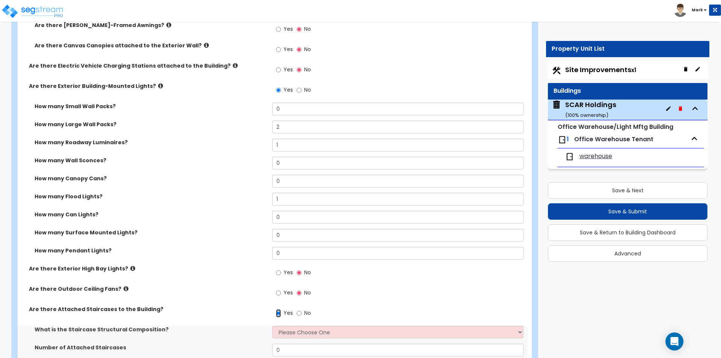
scroll to position [629, 0]
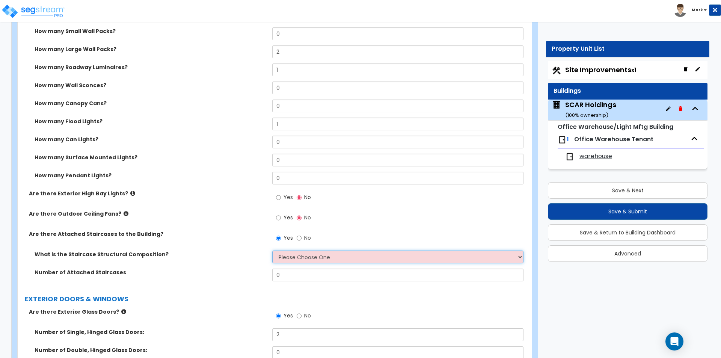
click at [332, 261] on select "Please Choose One Reinforced Concrete Structural Steel Wood" at bounding box center [397, 257] width 251 height 13
select select "4"
click at [272, 251] on select "Please Choose One Reinforced Concrete Structural Steel Wood" at bounding box center [397, 257] width 251 height 13
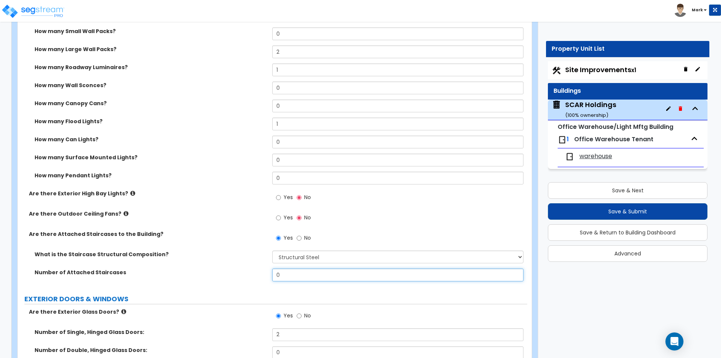
click at [311, 273] on input "0" at bounding box center [397, 275] width 251 height 13
type input "1"
click at [251, 275] on label "Number of Attached Staircases" at bounding box center [151, 273] width 232 height 8
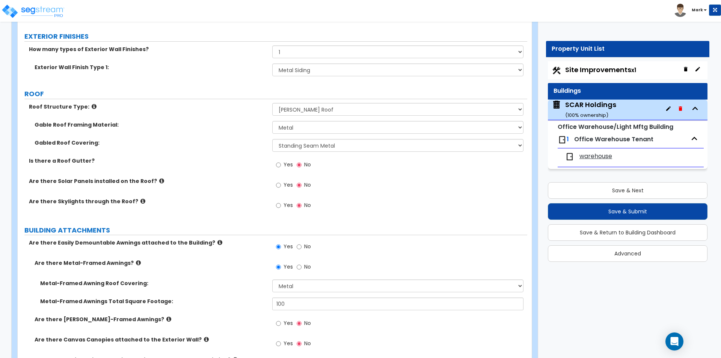
scroll to position [253, 0]
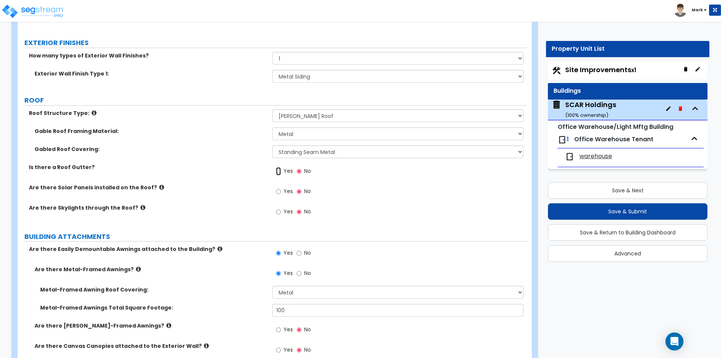
click at [278, 172] on input "Yes" at bounding box center [278, 171] width 5 height 8
radio input "true"
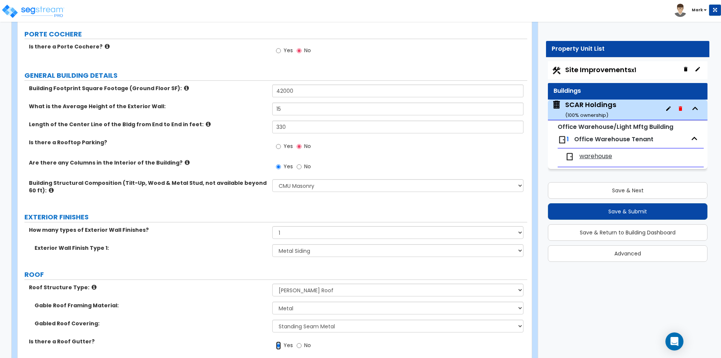
scroll to position [65, 0]
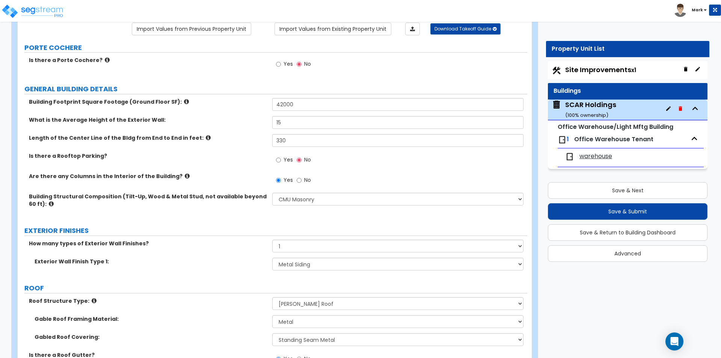
click at [592, 154] on span "warehouse" at bounding box center [596, 156] width 33 height 9
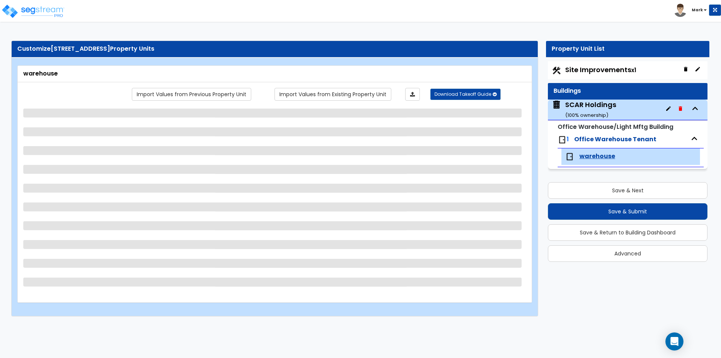
scroll to position [0, 0]
select select "2"
select select "3"
select select "2"
select select "3"
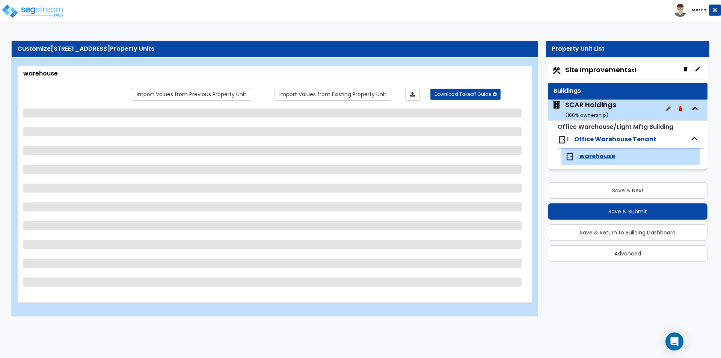
select select "1"
select select "6"
select select "1"
select select "2"
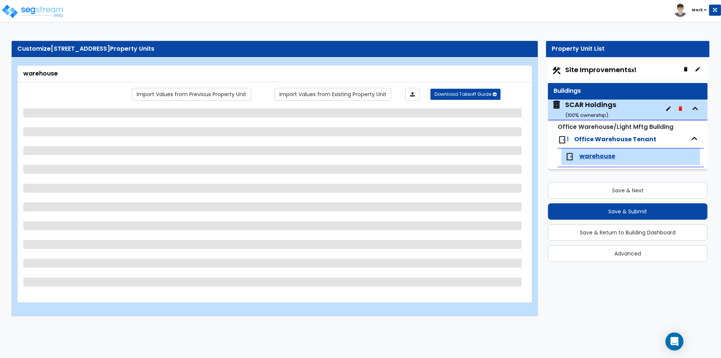
select select "2"
select select "5"
select select "4"
select select "1"
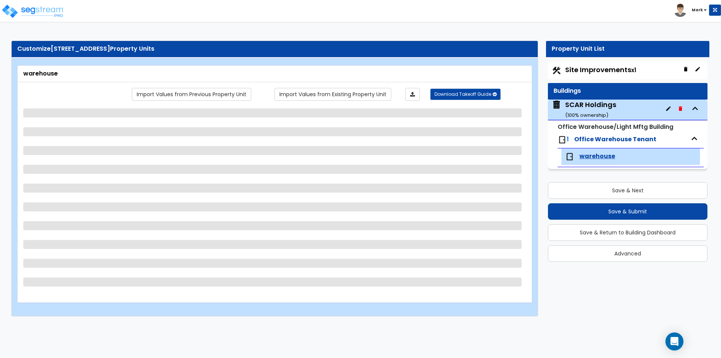
select select "3"
select select "2"
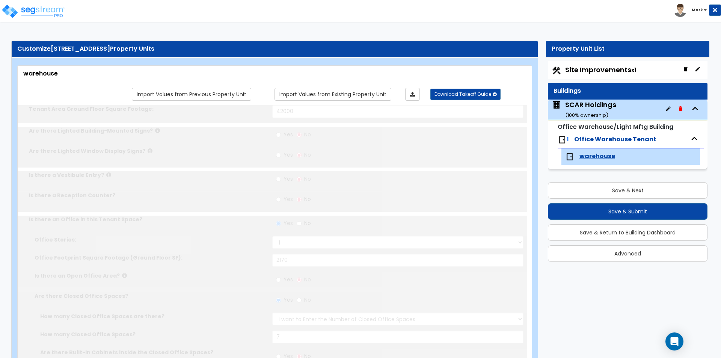
radio input "true"
type input "1"
type input "690"
select select "2"
type input "7"
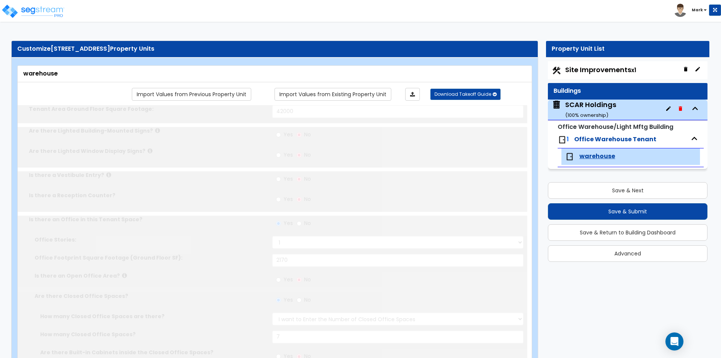
type input "1"
select select "1"
select select "2"
type input "1"
radio input "true"
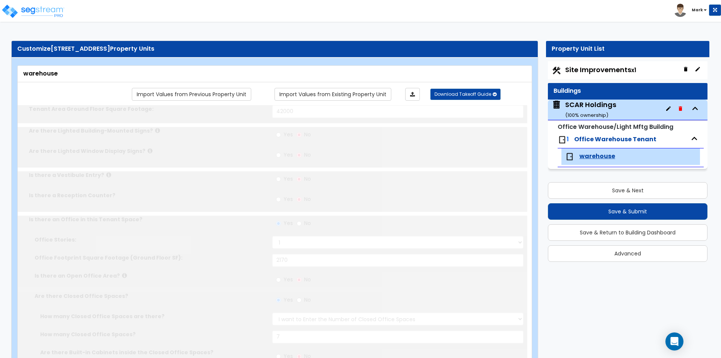
radio input "true"
select select "1"
type input "2"
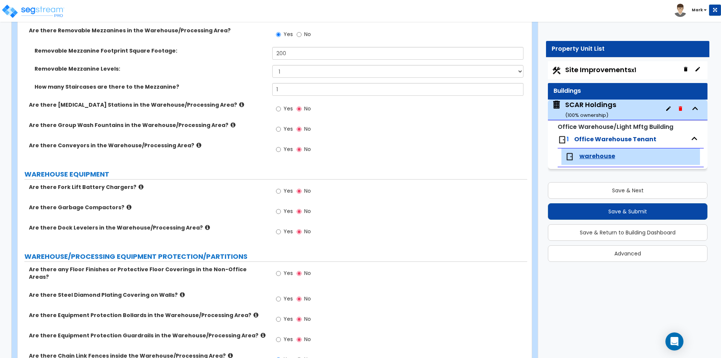
scroll to position [2290, 0]
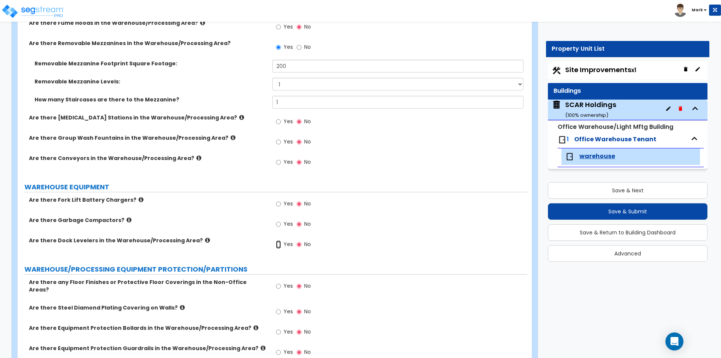
click at [279, 245] on input "Yes" at bounding box center [278, 244] width 5 height 8
radio input "true"
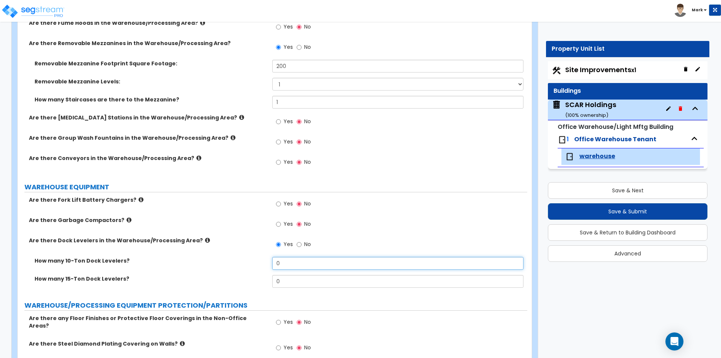
click at [292, 265] on input "0" at bounding box center [397, 263] width 251 height 13
type input "1"
click at [222, 261] on label "How many 10-Ton Dock Levelers?" at bounding box center [151, 261] width 232 height 8
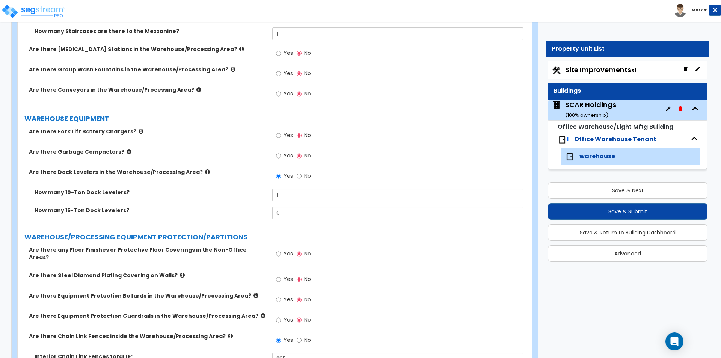
scroll to position [2440, 0]
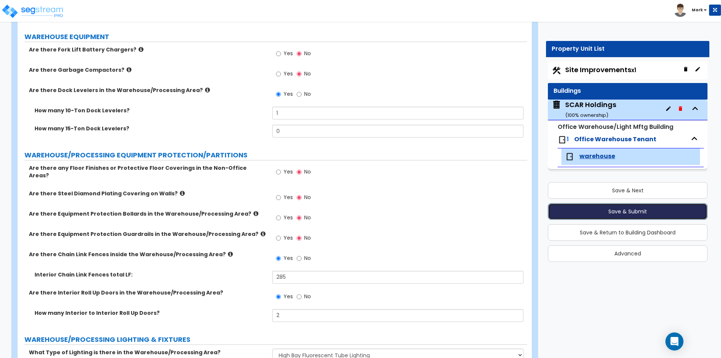
click at [650, 206] on button "Save & Submit" at bounding box center [628, 211] width 160 height 17
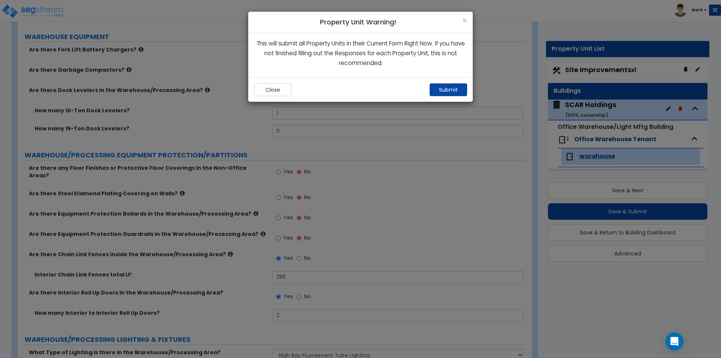
click at [442, 87] on button "Submit" at bounding box center [449, 89] width 38 height 13
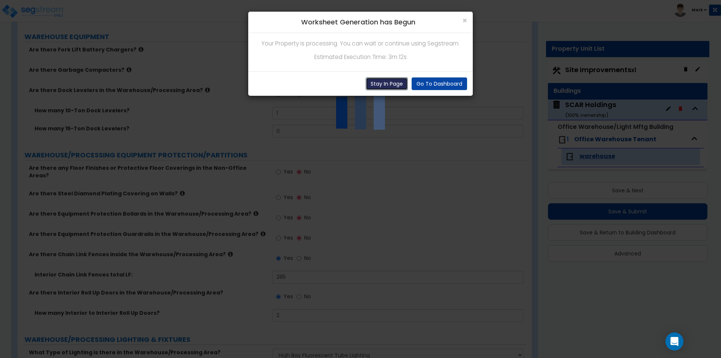
click at [392, 82] on button "Stay In Page" at bounding box center [387, 83] width 42 height 13
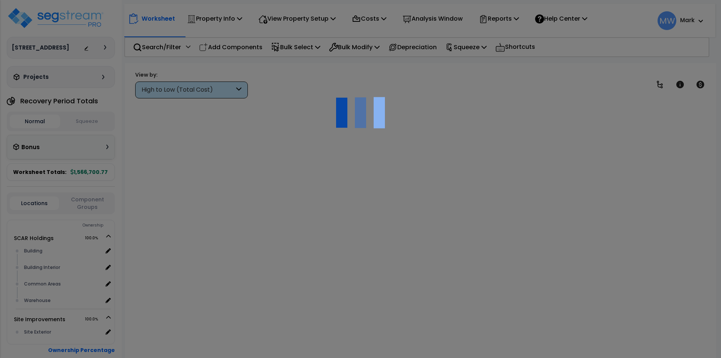
type input "1,138,640.00"
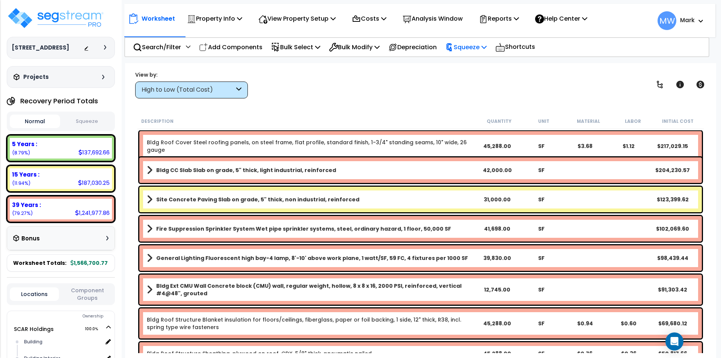
click at [478, 45] on p "Squeeze" at bounding box center [466, 47] width 41 height 10
click at [475, 60] on link "Squeeze" at bounding box center [479, 63] width 74 height 15
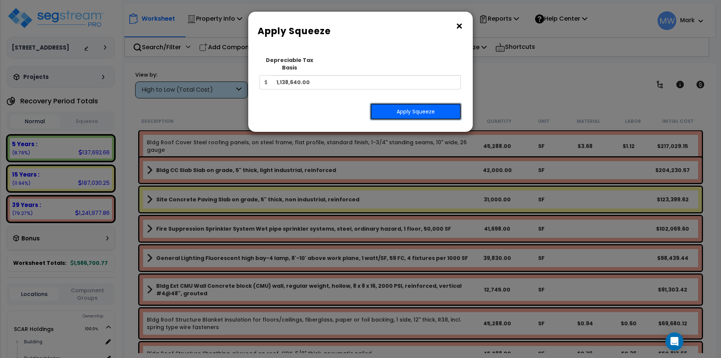
click at [418, 104] on button "Apply Squeeze" at bounding box center [416, 111] width 92 height 17
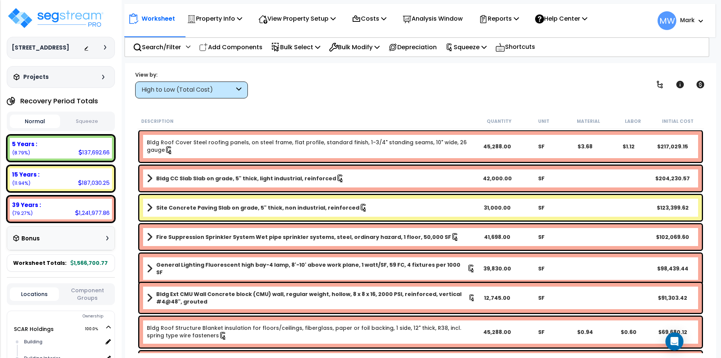
click at [83, 119] on button "Squeeze" at bounding box center [87, 121] width 50 height 13
click at [353, 77] on div "View by: High to Low (Total Cost) High to Low (Total Cost)" at bounding box center [421, 85] width 576 height 28
click at [510, 17] on p "Reports" at bounding box center [499, 19] width 40 height 10
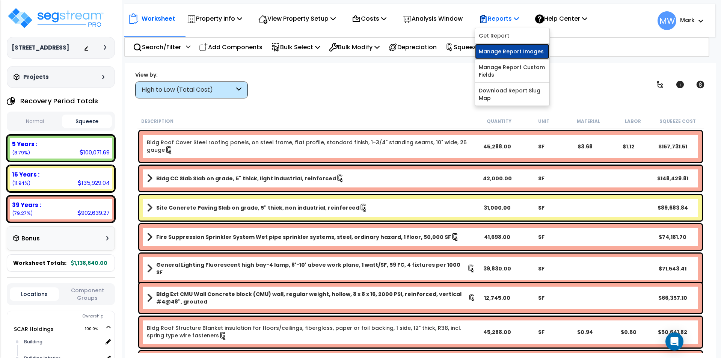
click at [508, 49] on link "Manage Report Images" at bounding box center [512, 51] width 74 height 15
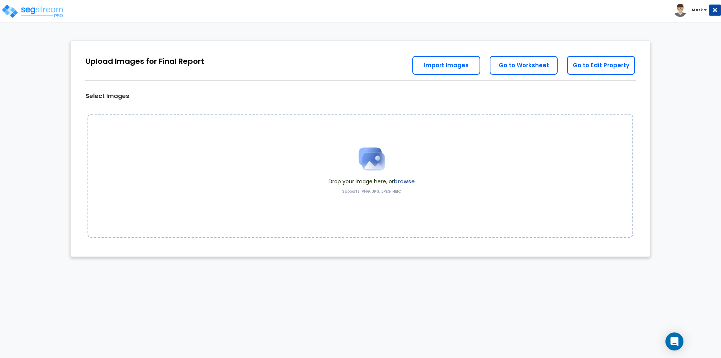
click at [407, 180] on label "browse" at bounding box center [404, 182] width 21 height 8
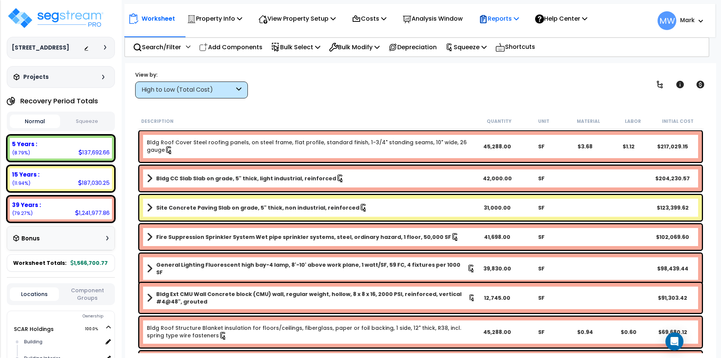
click at [513, 20] on p "Reports" at bounding box center [499, 19] width 40 height 10
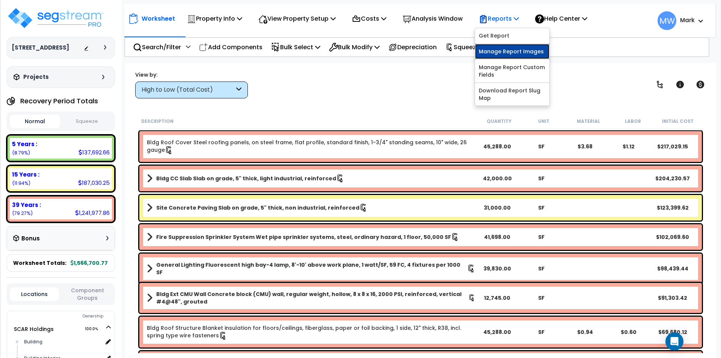
click at [513, 52] on link "Manage Report Images" at bounding box center [512, 51] width 74 height 15
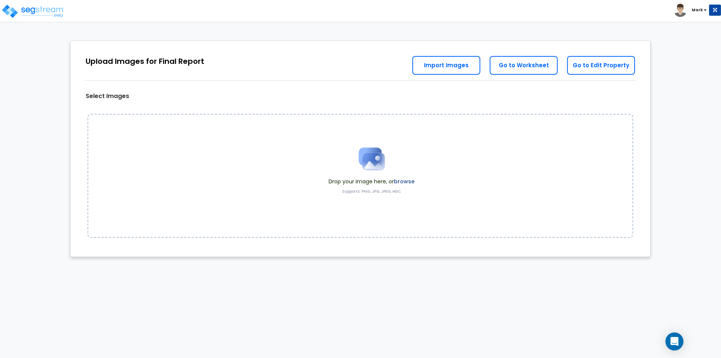
click at [406, 176] on span at bounding box center [372, 159] width 86 height 38
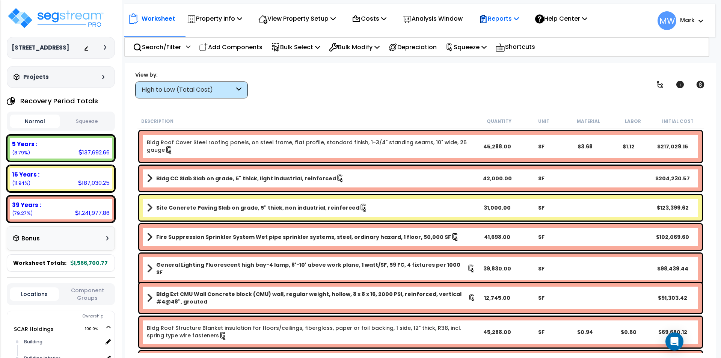
click at [507, 15] on p "Reports" at bounding box center [499, 19] width 40 height 10
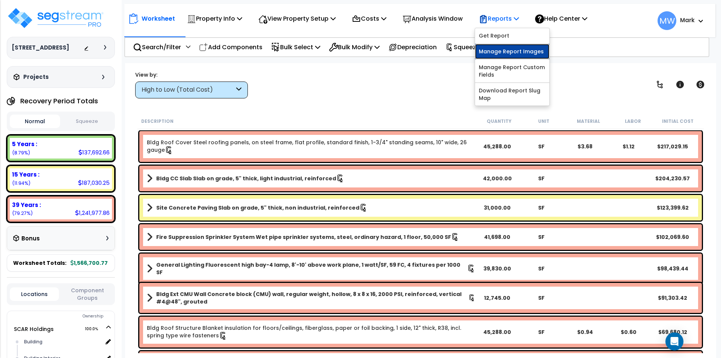
click at [501, 51] on link "Manage Report Images" at bounding box center [512, 51] width 74 height 15
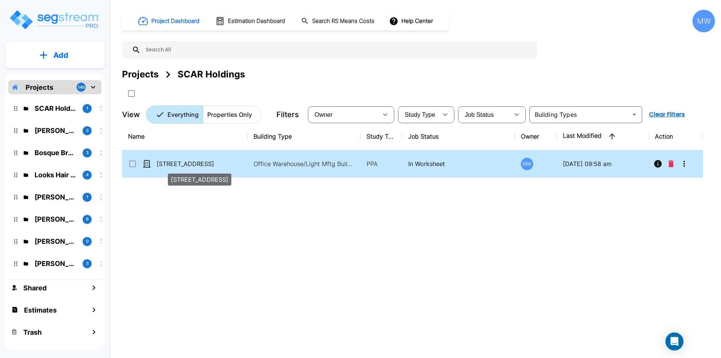
click at [211, 163] on p "[STREET_ADDRESS]" at bounding box center [194, 163] width 75 height 9
checkbox input "true"
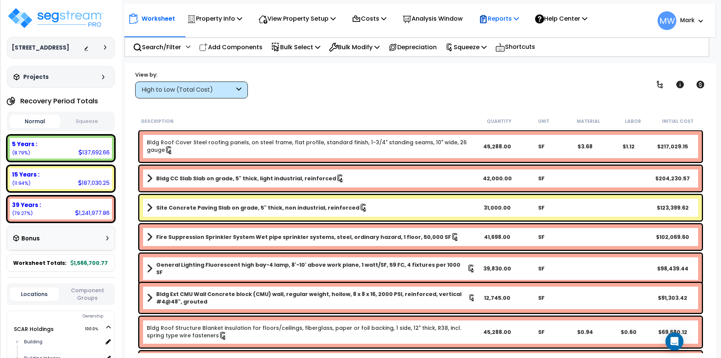
click at [514, 21] on p "Reports" at bounding box center [499, 19] width 40 height 10
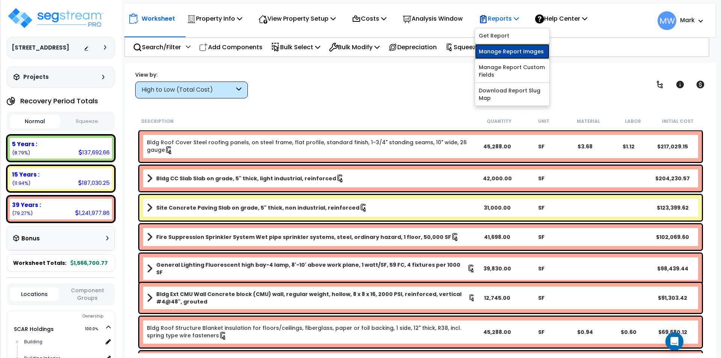
click at [505, 53] on link "Manage Report Images" at bounding box center [512, 51] width 74 height 15
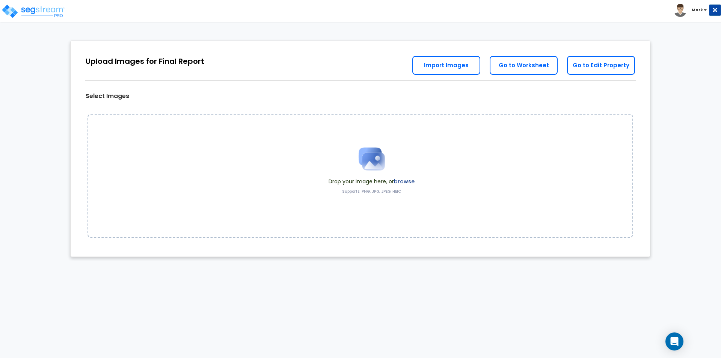
click at [409, 180] on label "browse" at bounding box center [404, 182] width 21 height 8
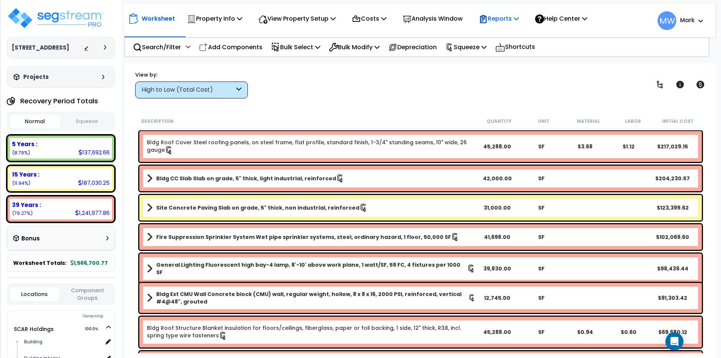
click at [508, 22] on p "Reports" at bounding box center [499, 19] width 40 height 10
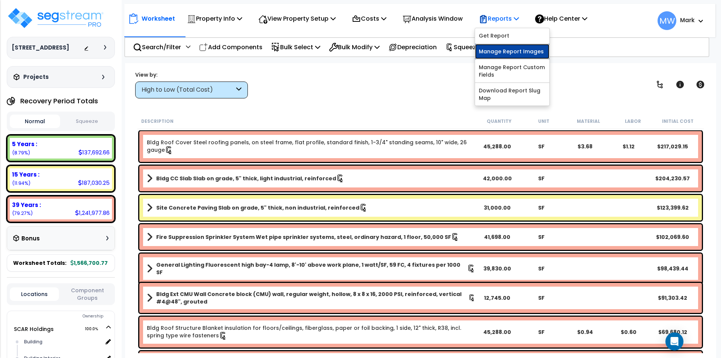
click at [513, 47] on link "Manage Report Images" at bounding box center [512, 51] width 74 height 15
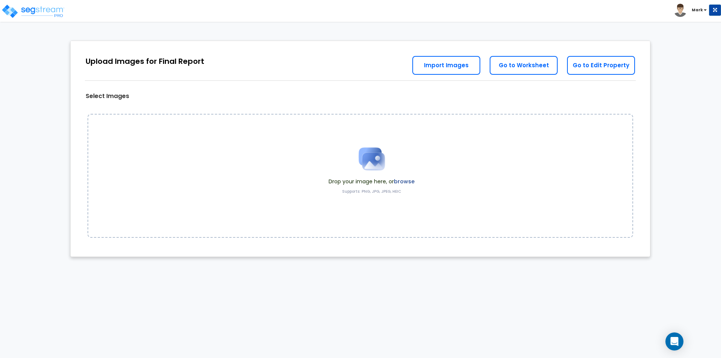
click at [411, 178] on label "browse" at bounding box center [404, 182] width 21 height 8
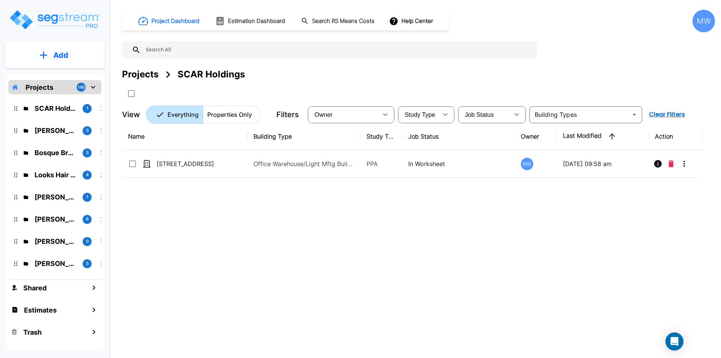
click at [220, 160] on p "[STREET_ADDRESS]" at bounding box center [194, 163] width 75 height 9
checkbox input "true"
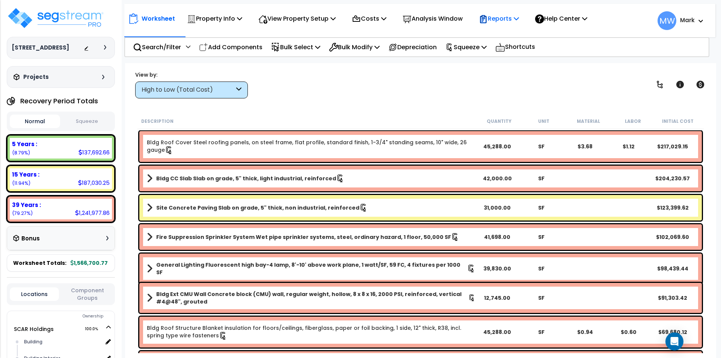
click at [502, 19] on p "Reports" at bounding box center [499, 19] width 40 height 10
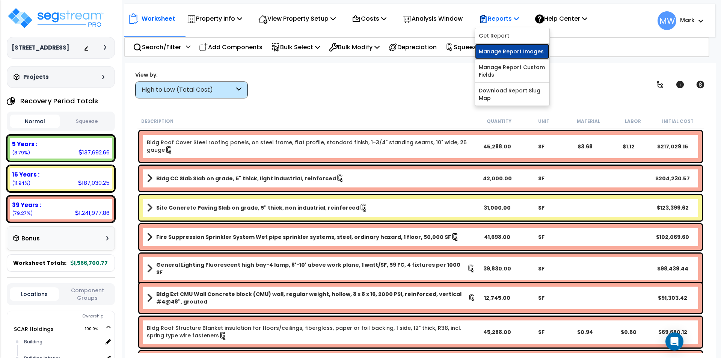
click at [498, 50] on link "Manage Report Images" at bounding box center [512, 51] width 74 height 15
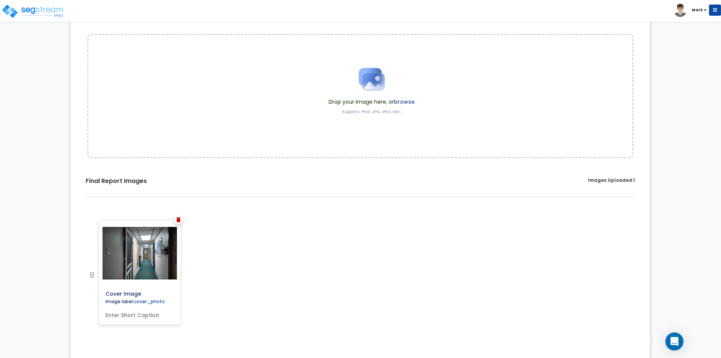
scroll to position [56, 0]
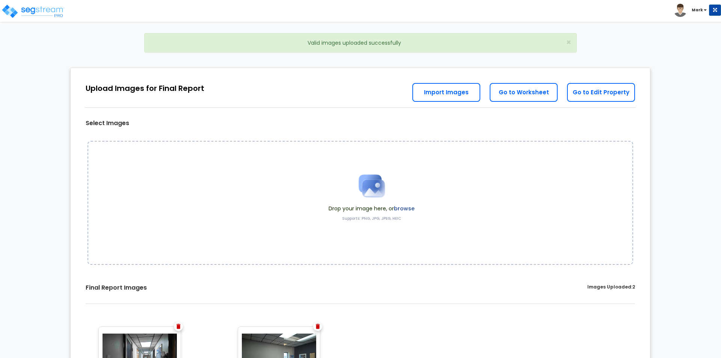
scroll to position [83, 0]
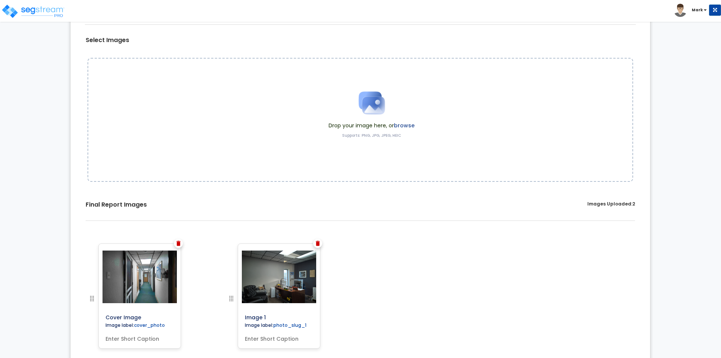
click at [410, 124] on label "browse" at bounding box center [404, 126] width 21 height 8
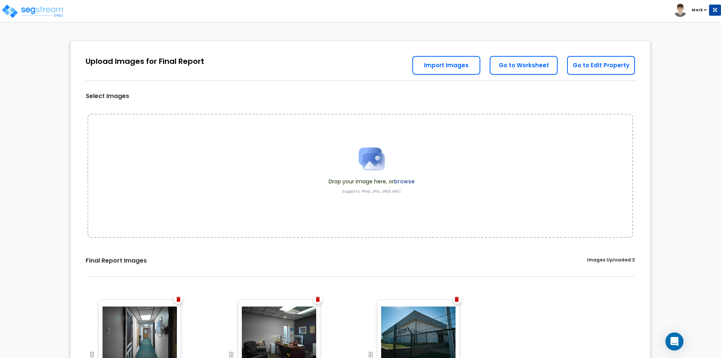
scroll to position [56, 0]
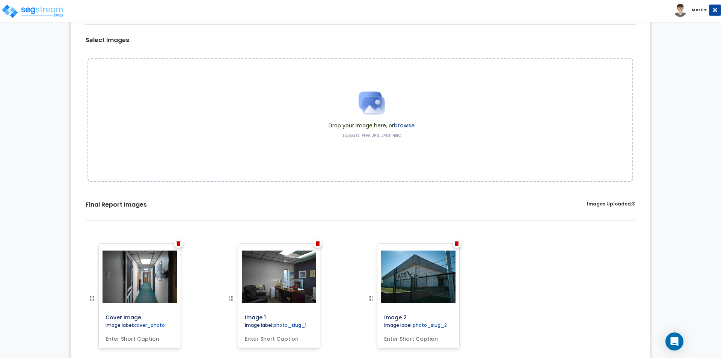
click at [408, 122] on label "browse" at bounding box center [404, 126] width 21 height 8
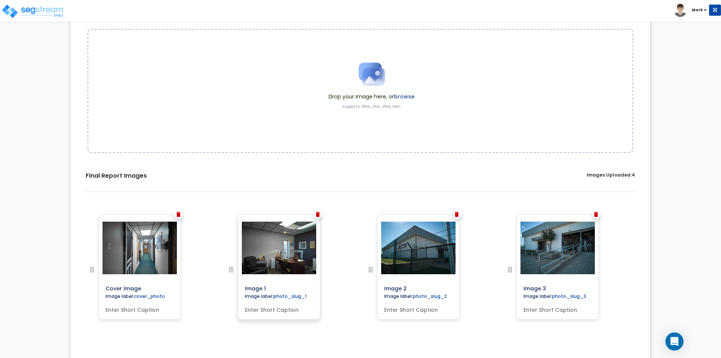
scroll to position [94, 0]
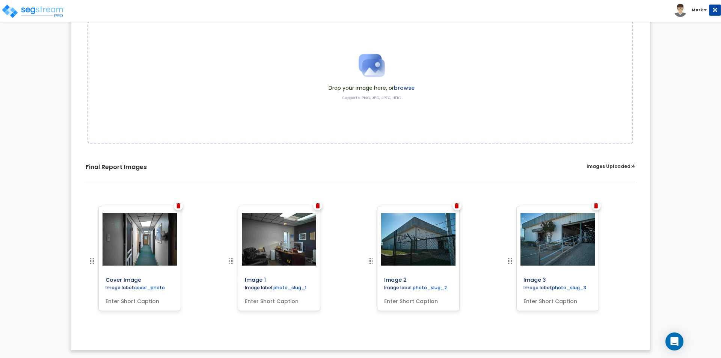
click at [402, 88] on label "browse" at bounding box center [404, 88] width 21 height 8
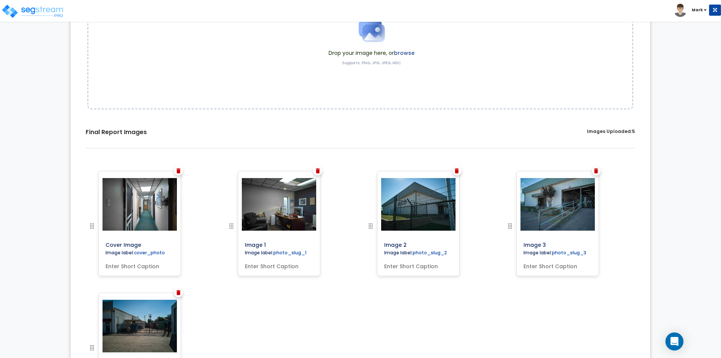
scroll to position [94, 0]
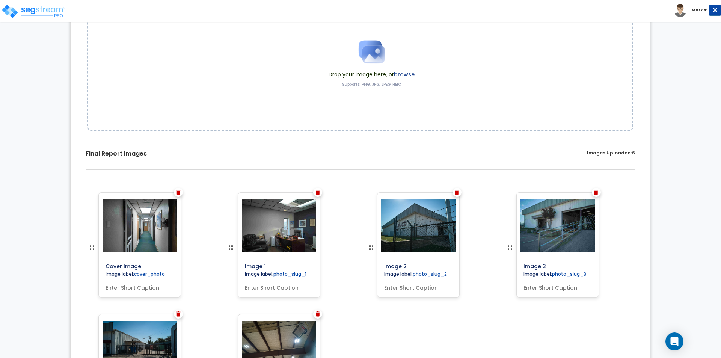
scroll to position [121, 0]
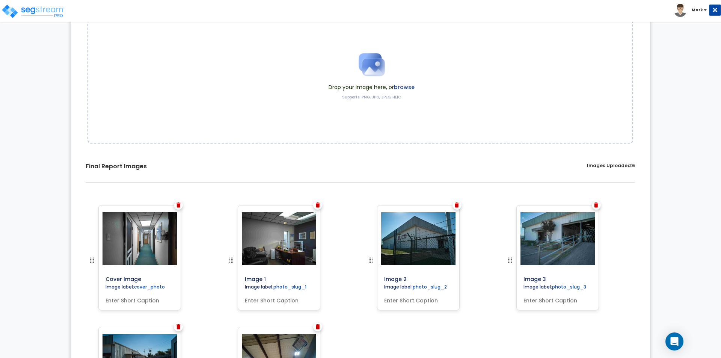
click at [406, 87] on label "browse" at bounding box center [404, 87] width 21 height 8
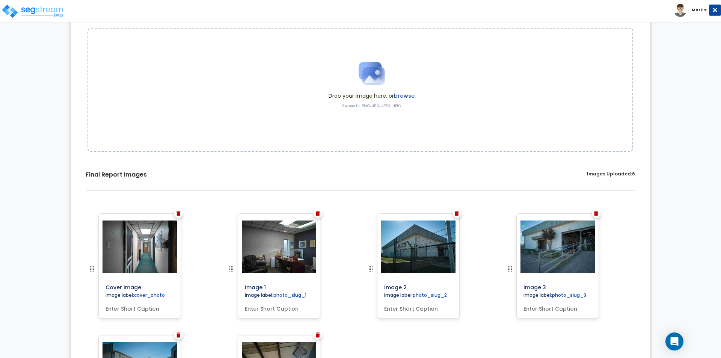
scroll to position [98, 0]
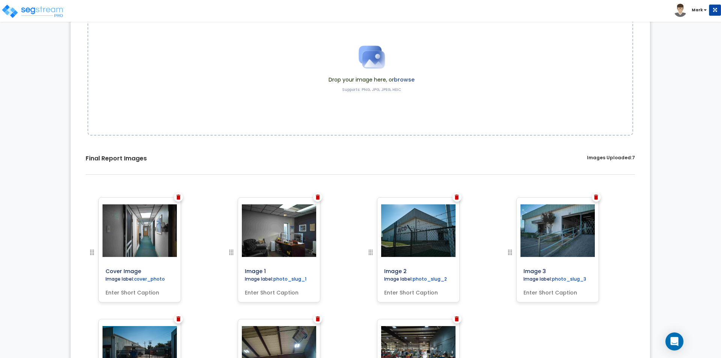
scroll to position [95, 0]
